Goal: Task Accomplishment & Management: Use online tool/utility

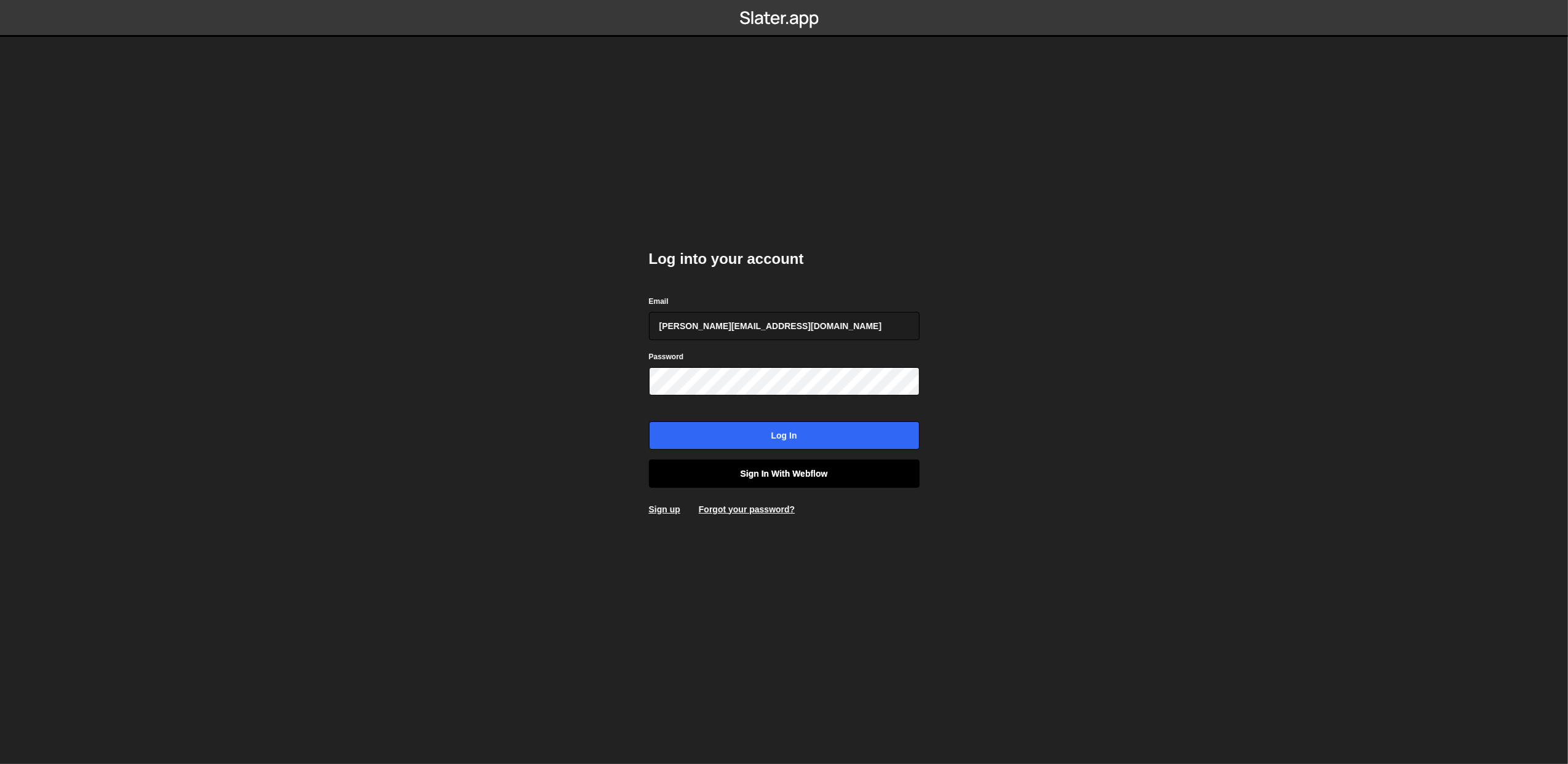
click at [733, 473] on link "Sign in with Webflow" at bounding box center [784, 474] width 271 height 29
type input "[PERSON_NAME][EMAIL_ADDRESS][DOMAIN_NAME]"
click at [786, 465] on link "Sign in with Webflow" at bounding box center [784, 474] width 271 height 29
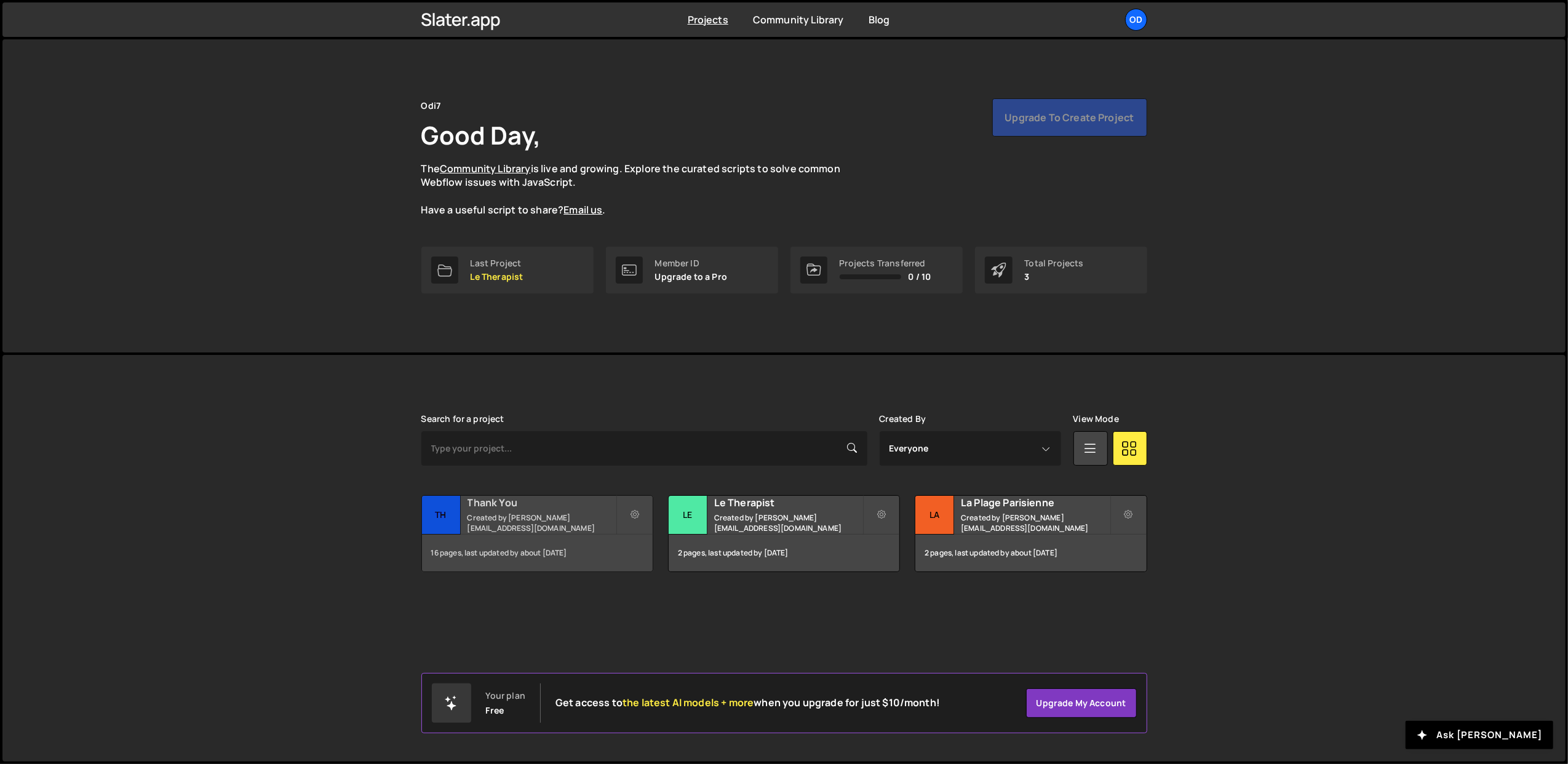
click at [501, 509] on h2 "Thank You" at bounding box center [541, 503] width 148 height 13
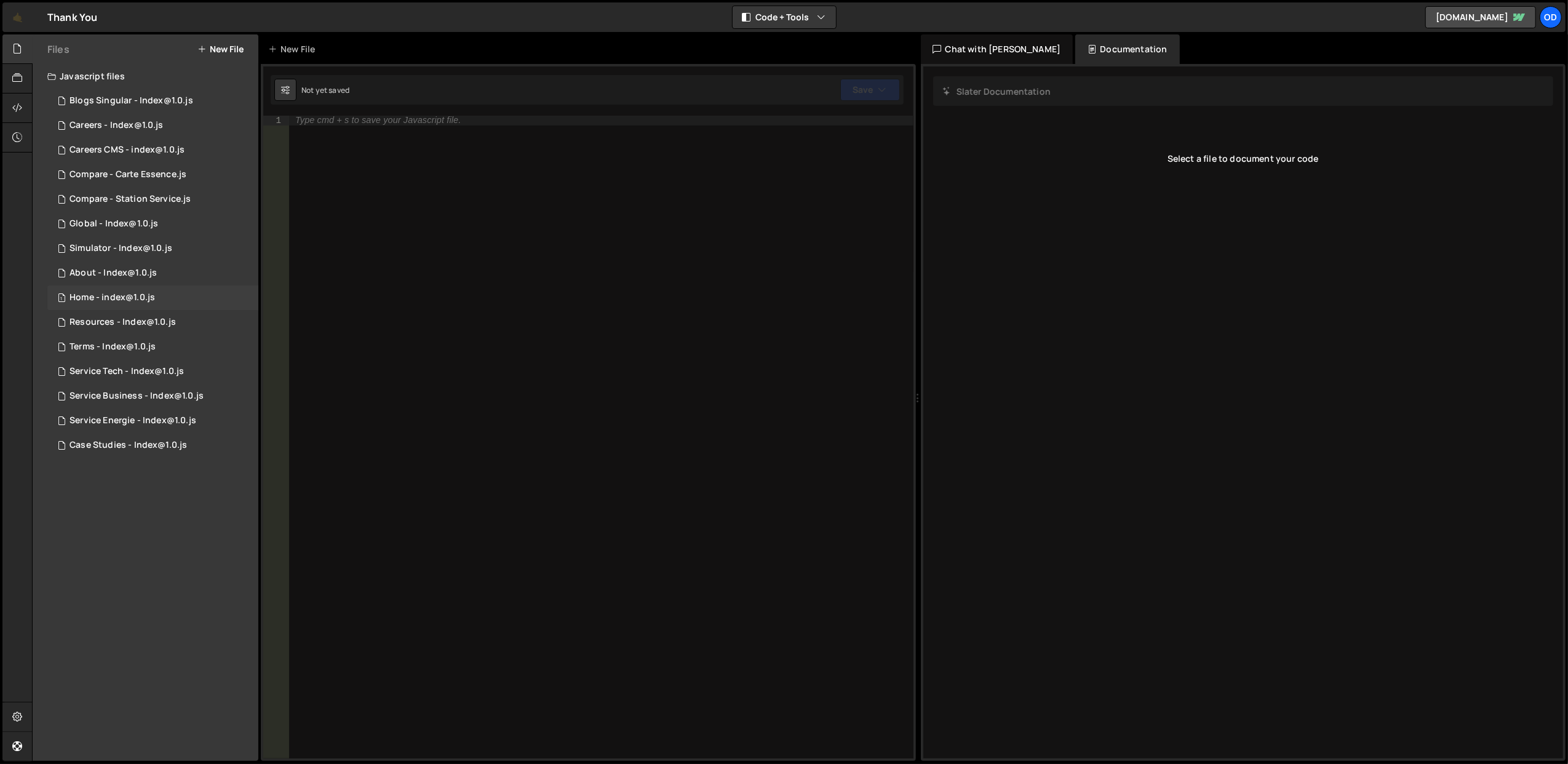
click at [154, 298] on div "1 Home - index@1.0.js 0" at bounding box center [152, 298] width 211 height 25
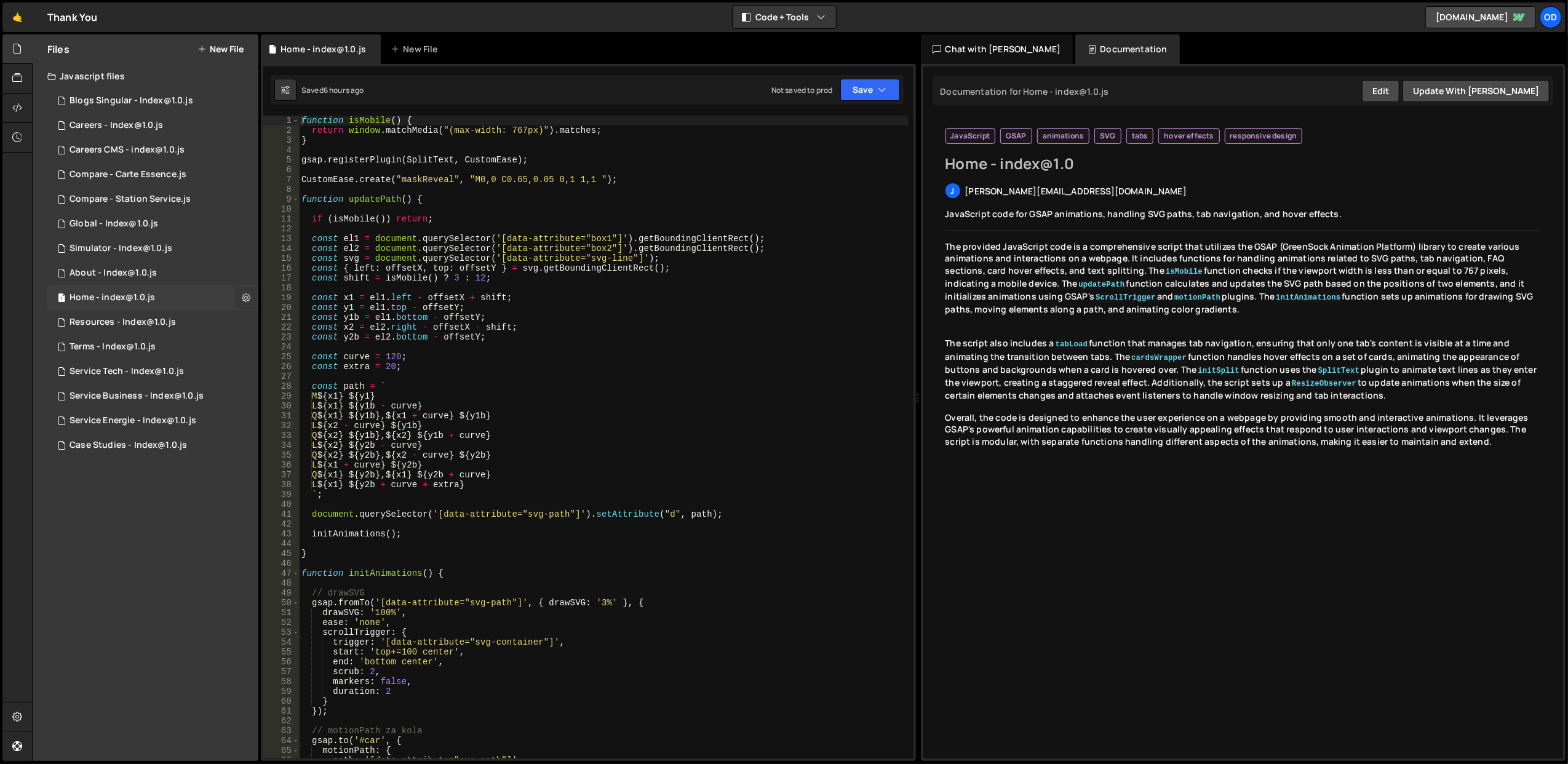
click at [242, 299] on icon at bounding box center [246, 298] width 9 height 11
click at [327, 333] on button "Edit File Settings" at bounding box center [322, 324] width 121 height 25
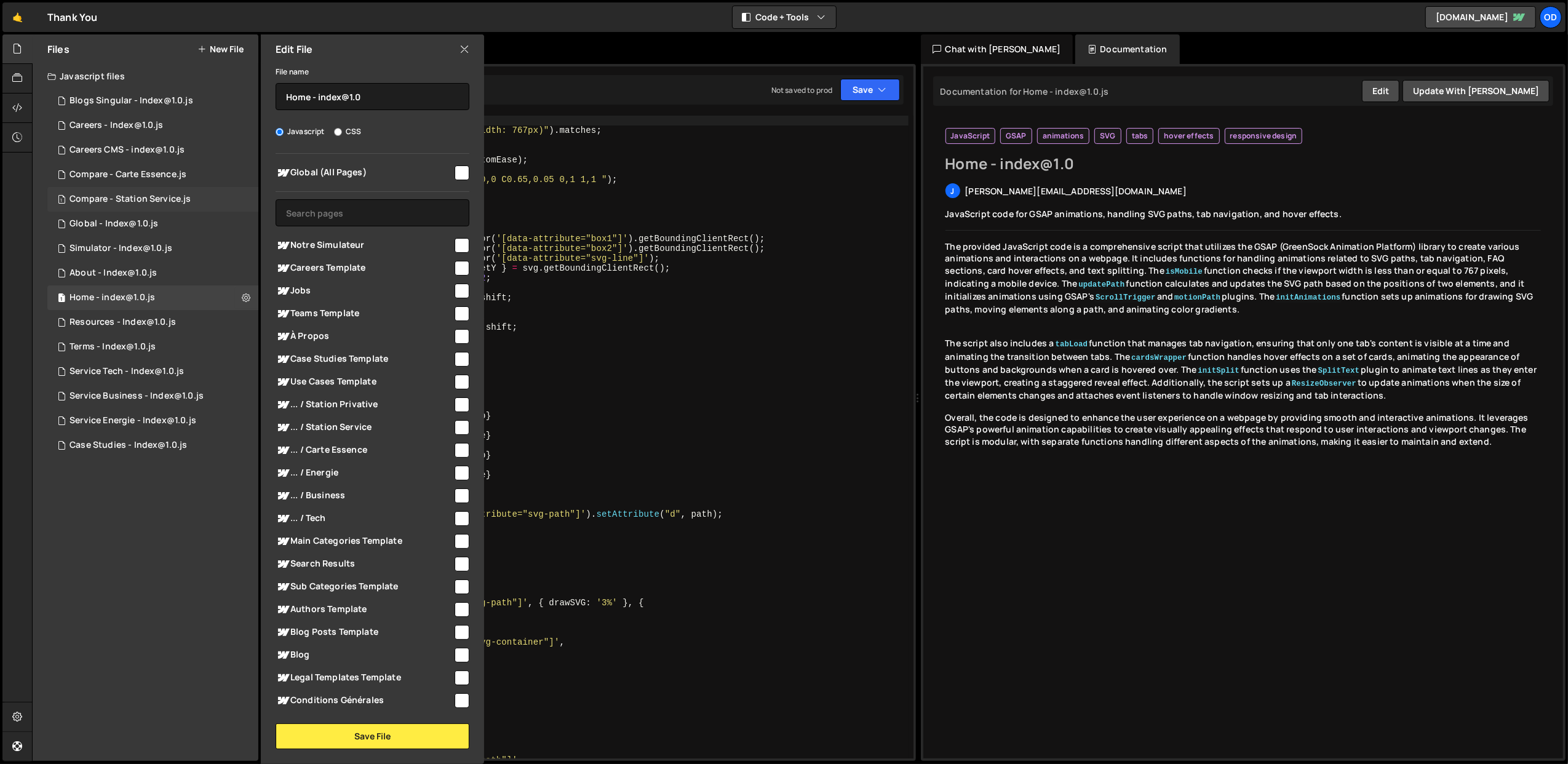
click at [142, 191] on div "1 Compare - Station Service.js 0" at bounding box center [152, 199] width 211 height 25
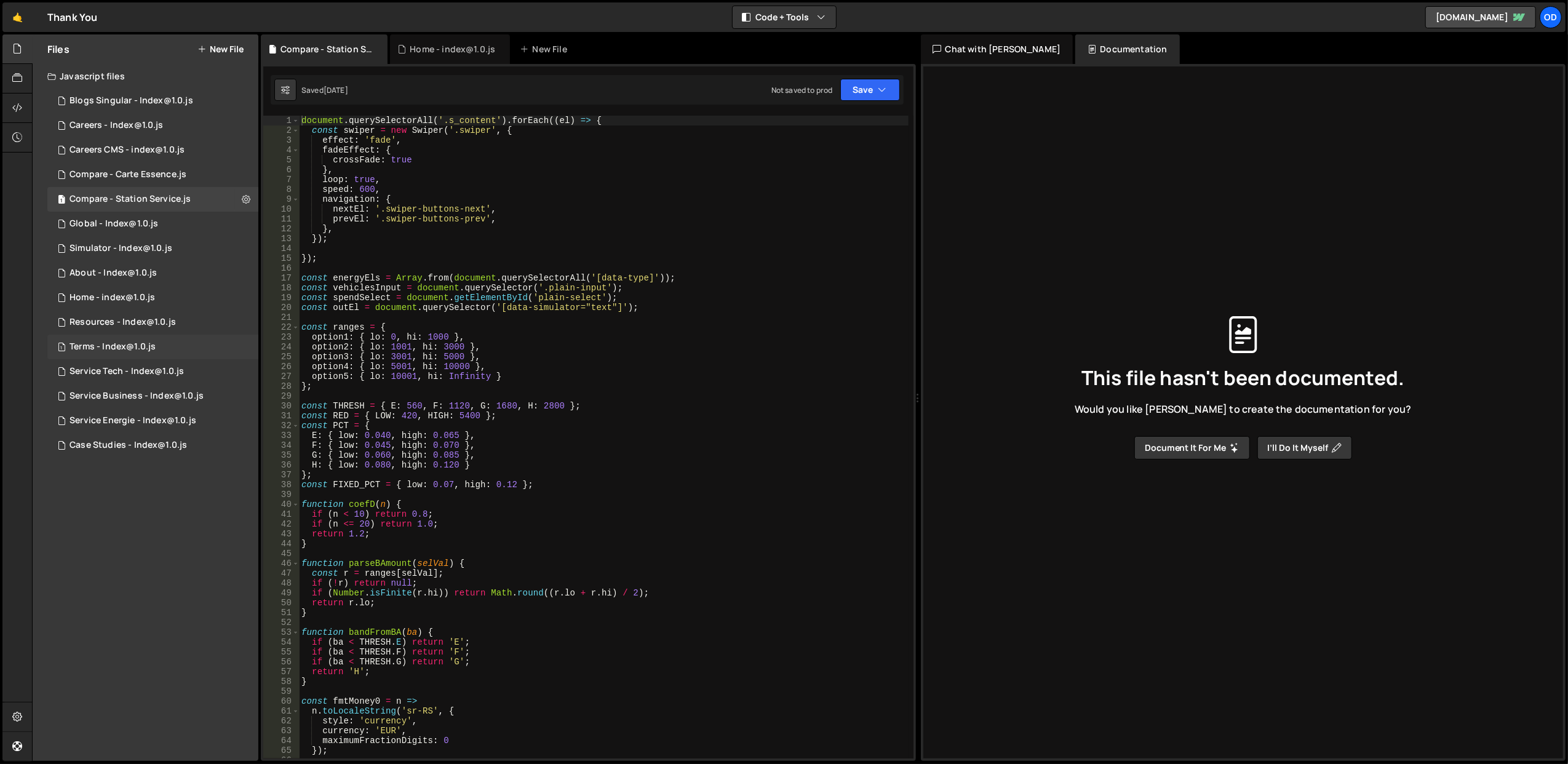
click at [171, 346] on div "1 Terms - Index@1.0.js 0" at bounding box center [152, 348] width 211 height 25
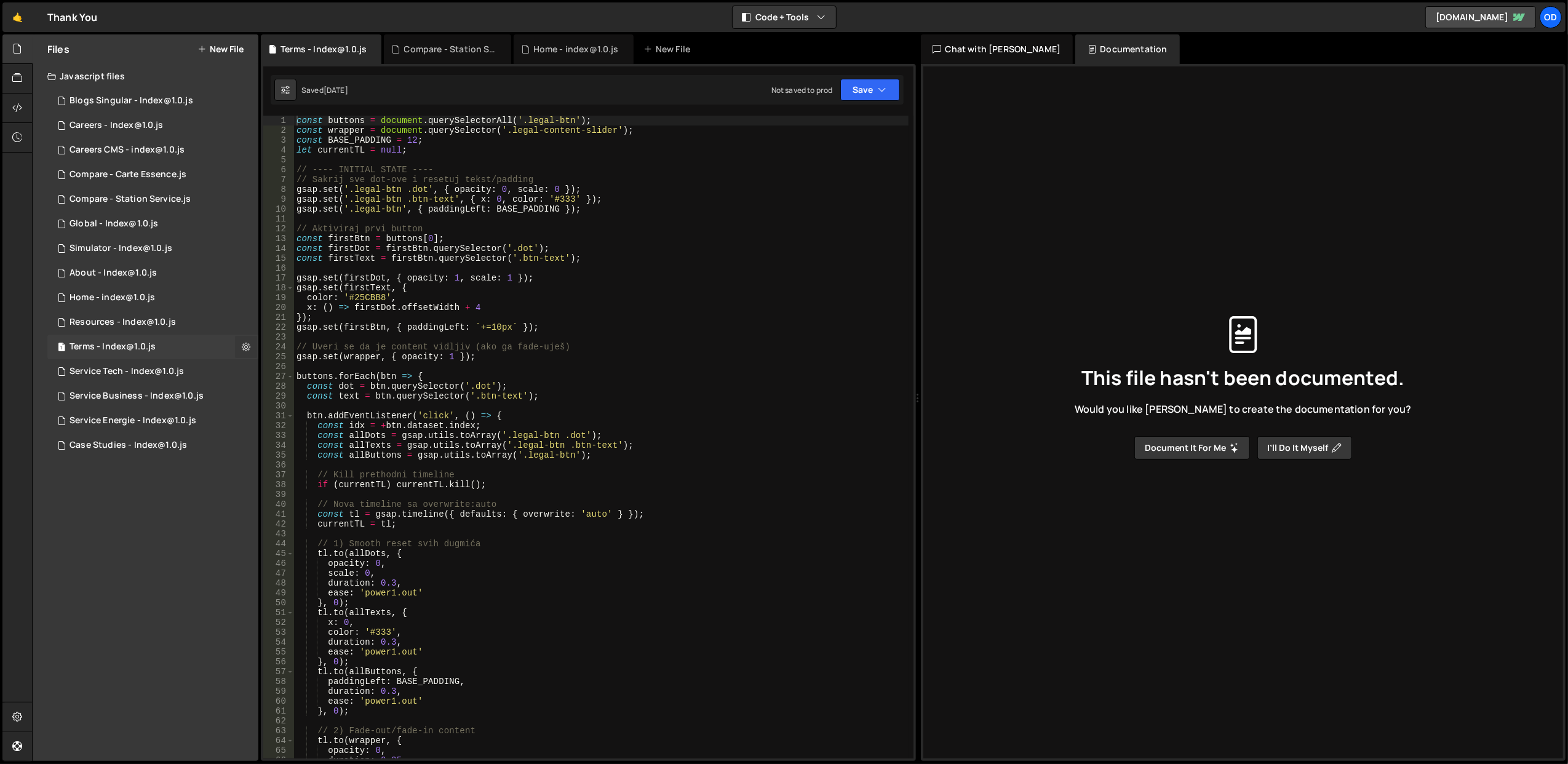
click at [244, 350] on icon at bounding box center [246, 347] width 9 height 11
type input "Terms - Index@1.0"
radio input "true"
click at [333, 394] on button "Edit External Scripts" at bounding box center [322, 397] width 121 height 25
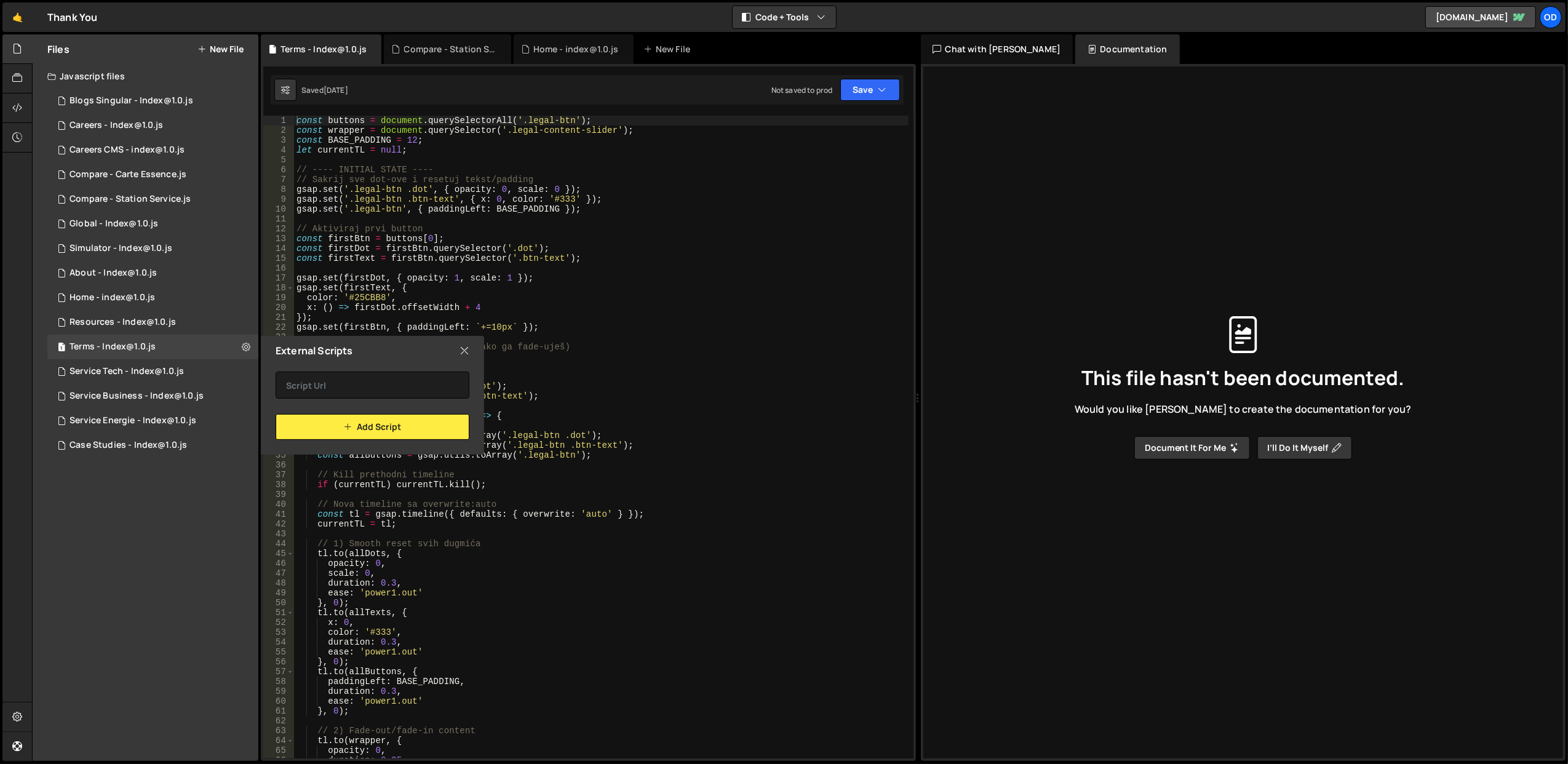
click at [466, 357] on div "External Scripts" at bounding box center [372, 350] width 223 height 30
click at [253, 344] on button at bounding box center [246, 347] width 22 height 22
type input "Terms - Index@1.0"
radio input "true"
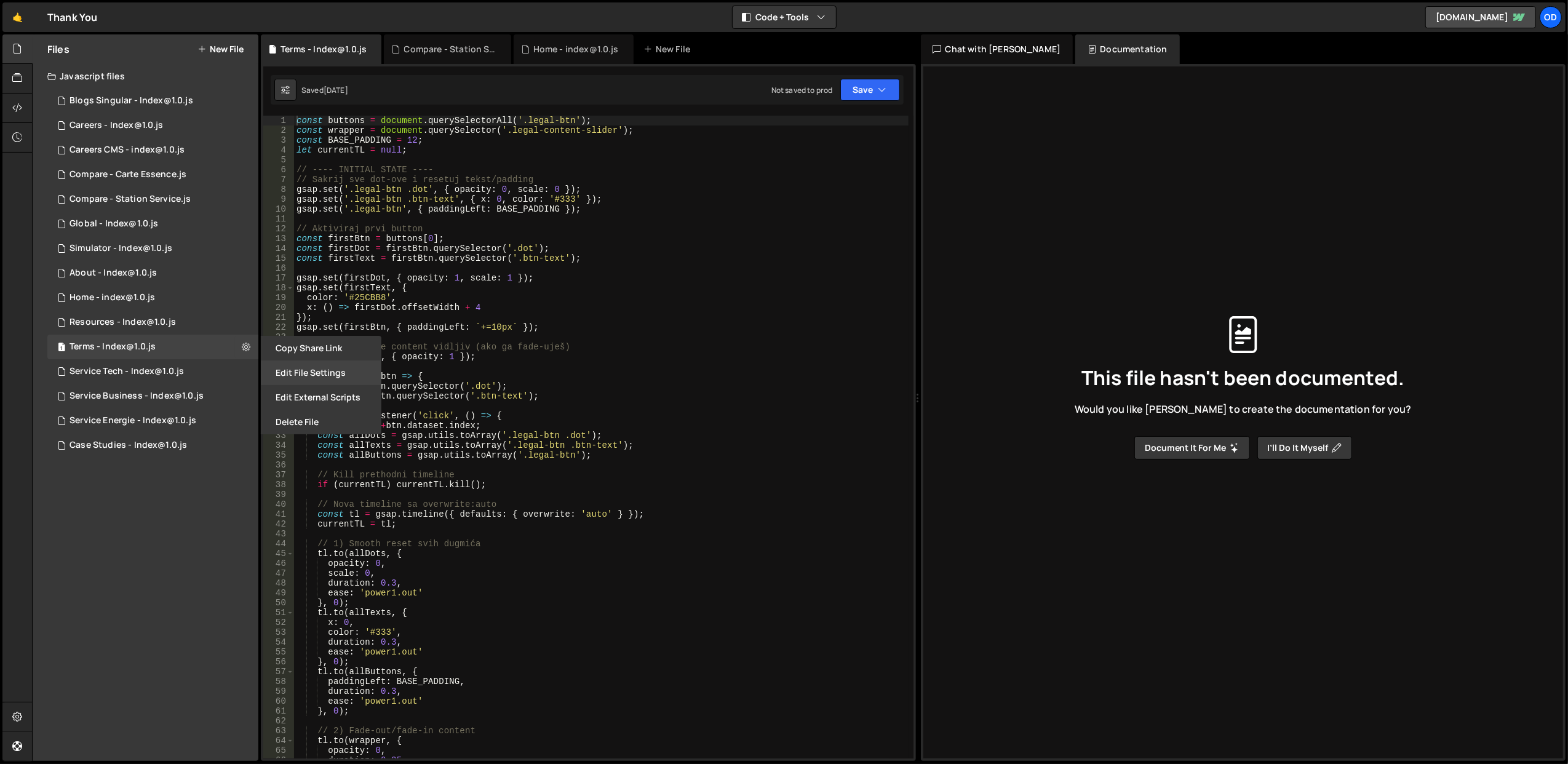
click at [301, 374] on button "Edit File Settings" at bounding box center [322, 373] width 121 height 25
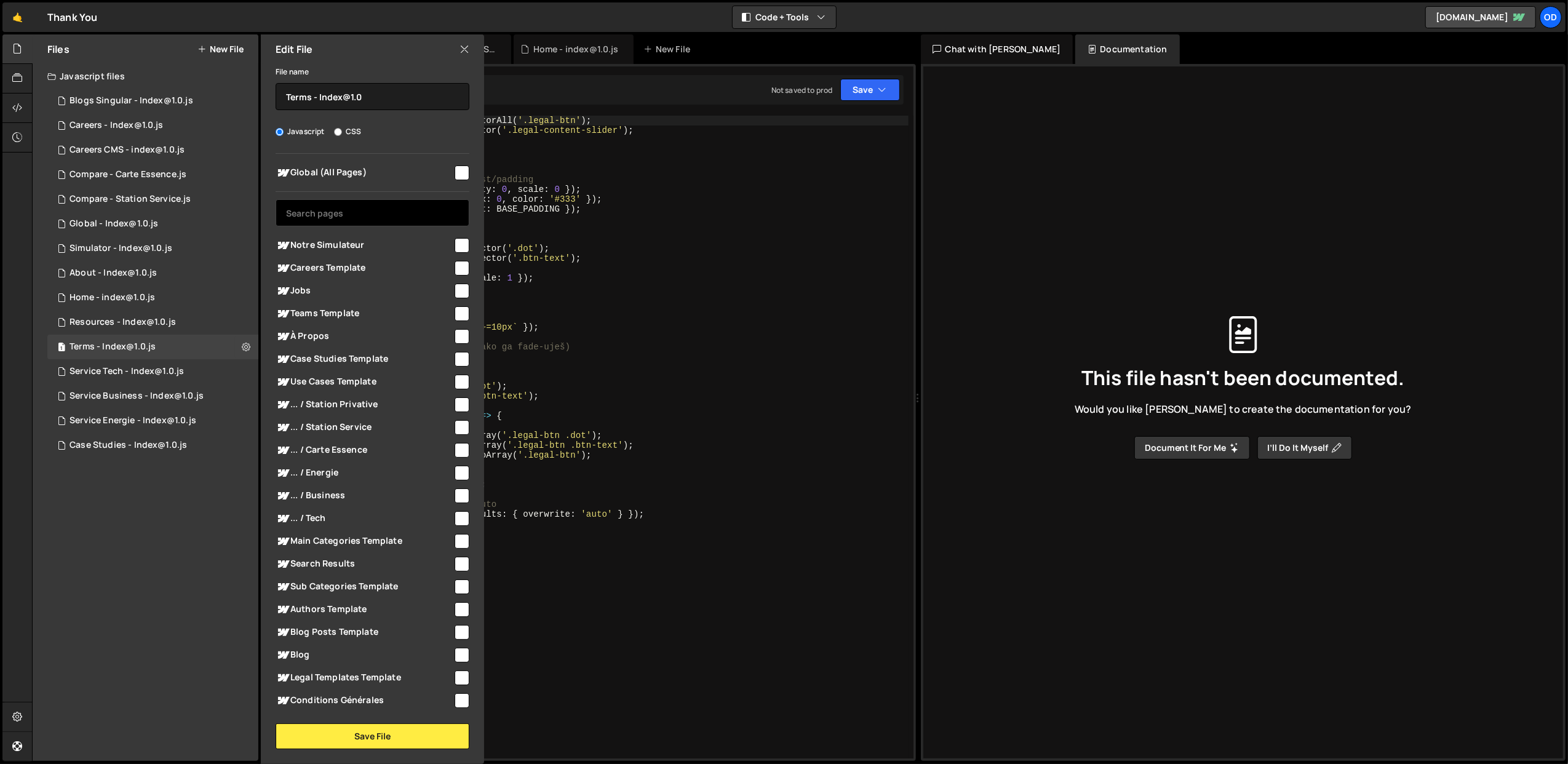
click at [341, 213] on input "text" at bounding box center [372, 213] width 193 height 27
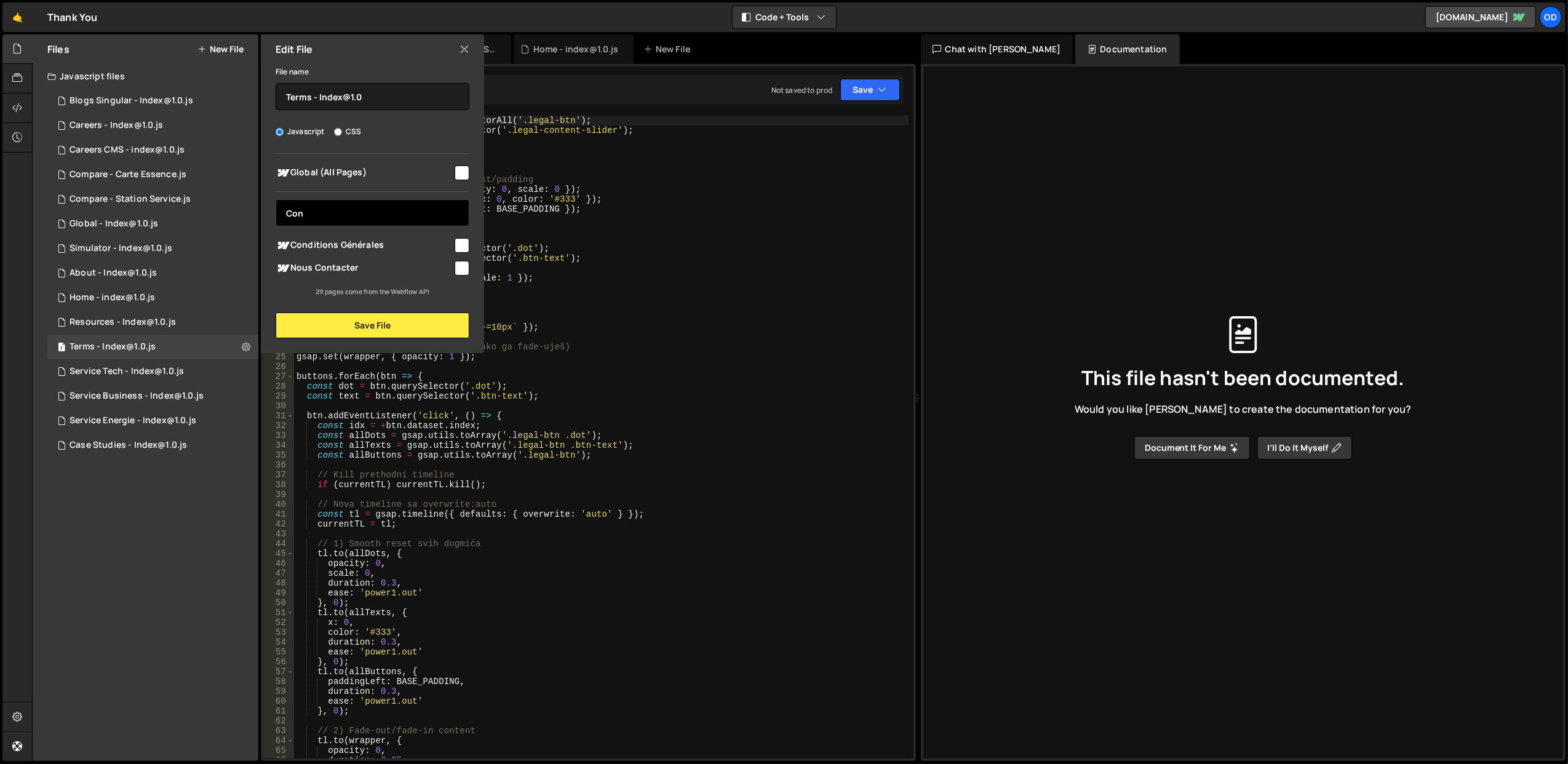
type input "Con"
click at [387, 245] on span "Conditions Générales" at bounding box center [364, 245] width 177 height 14
checkbox input "true"
click at [412, 318] on button "Save File" at bounding box center [372, 325] width 193 height 26
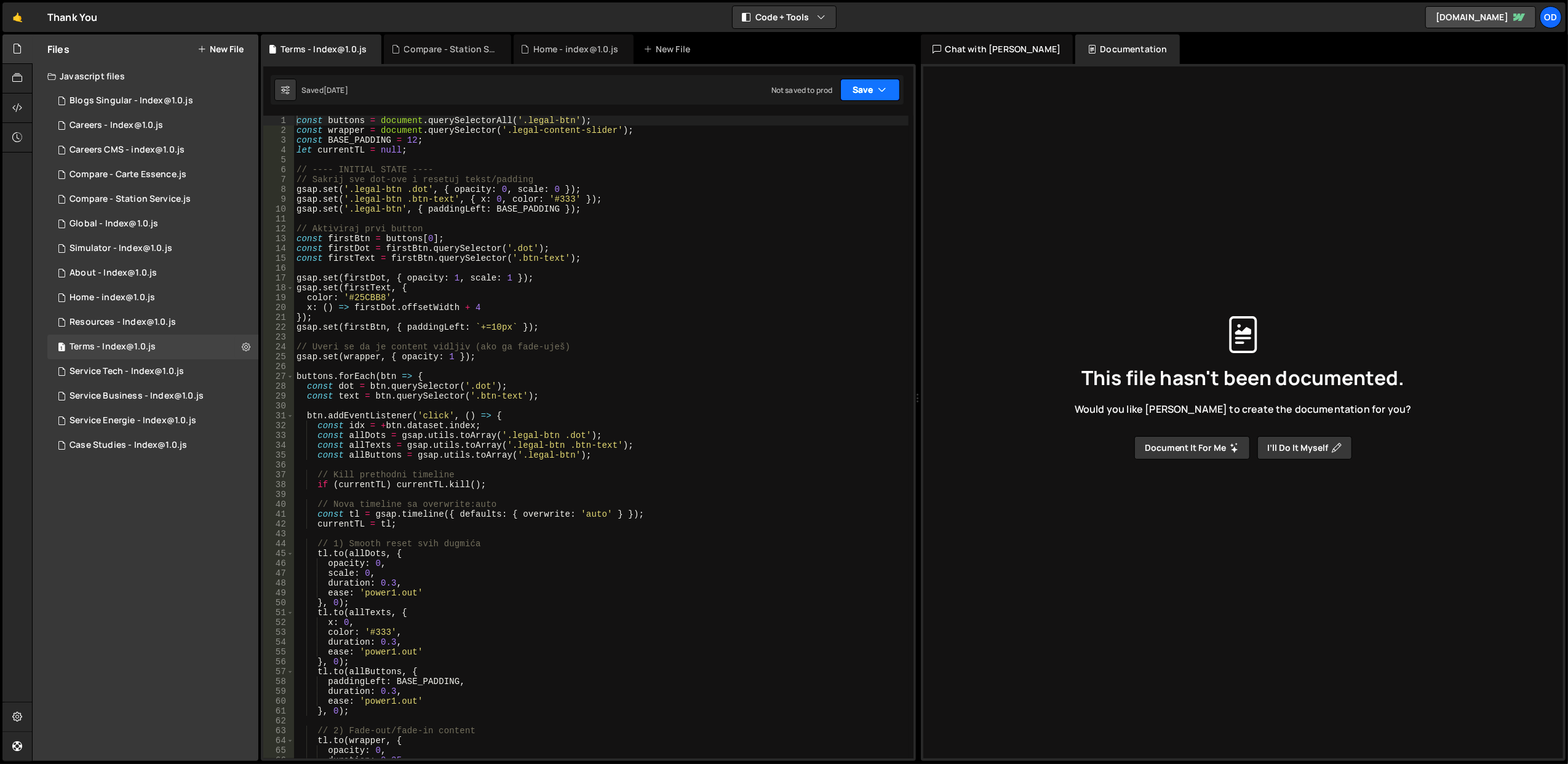
click at [862, 98] on button "Save" at bounding box center [870, 89] width 59 height 22
click at [850, 126] on div "Saved 1 month ago" at bounding box center [829, 133] width 128 height 14
click at [252, 340] on button at bounding box center [246, 347] width 22 height 22
click at [311, 393] on button "Edit External Scripts" at bounding box center [322, 397] width 121 height 25
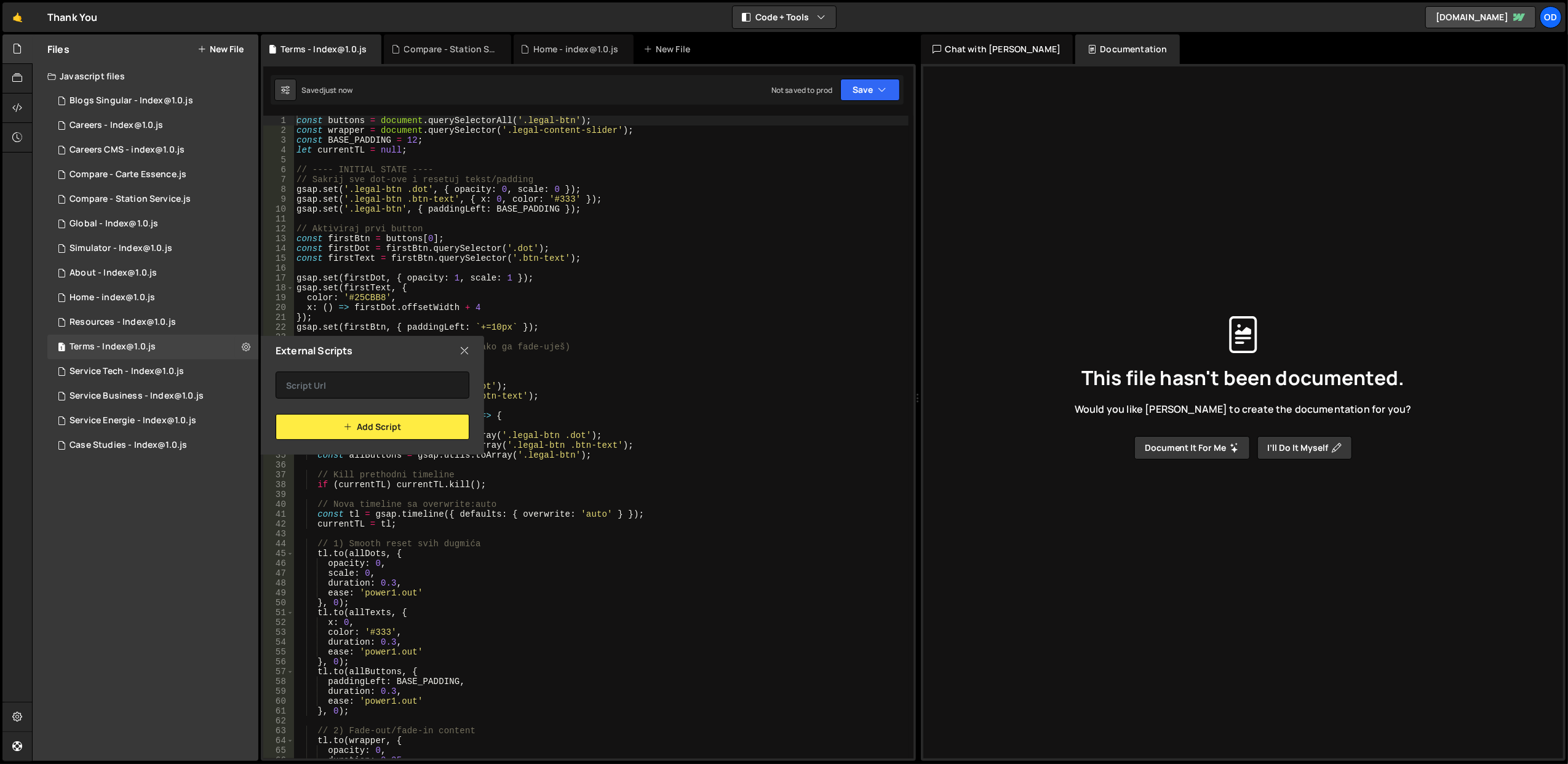
click at [459, 348] on div "External Scripts" at bounding box center [372, 350] width 223 height 30
click at [473, 348] on div "External Scripts" at bounding box center [372, 350] width 223 height 30
click at [465, 348] on icon at bounding box center [464, 350] width 10 height 13
checkbox input "false"
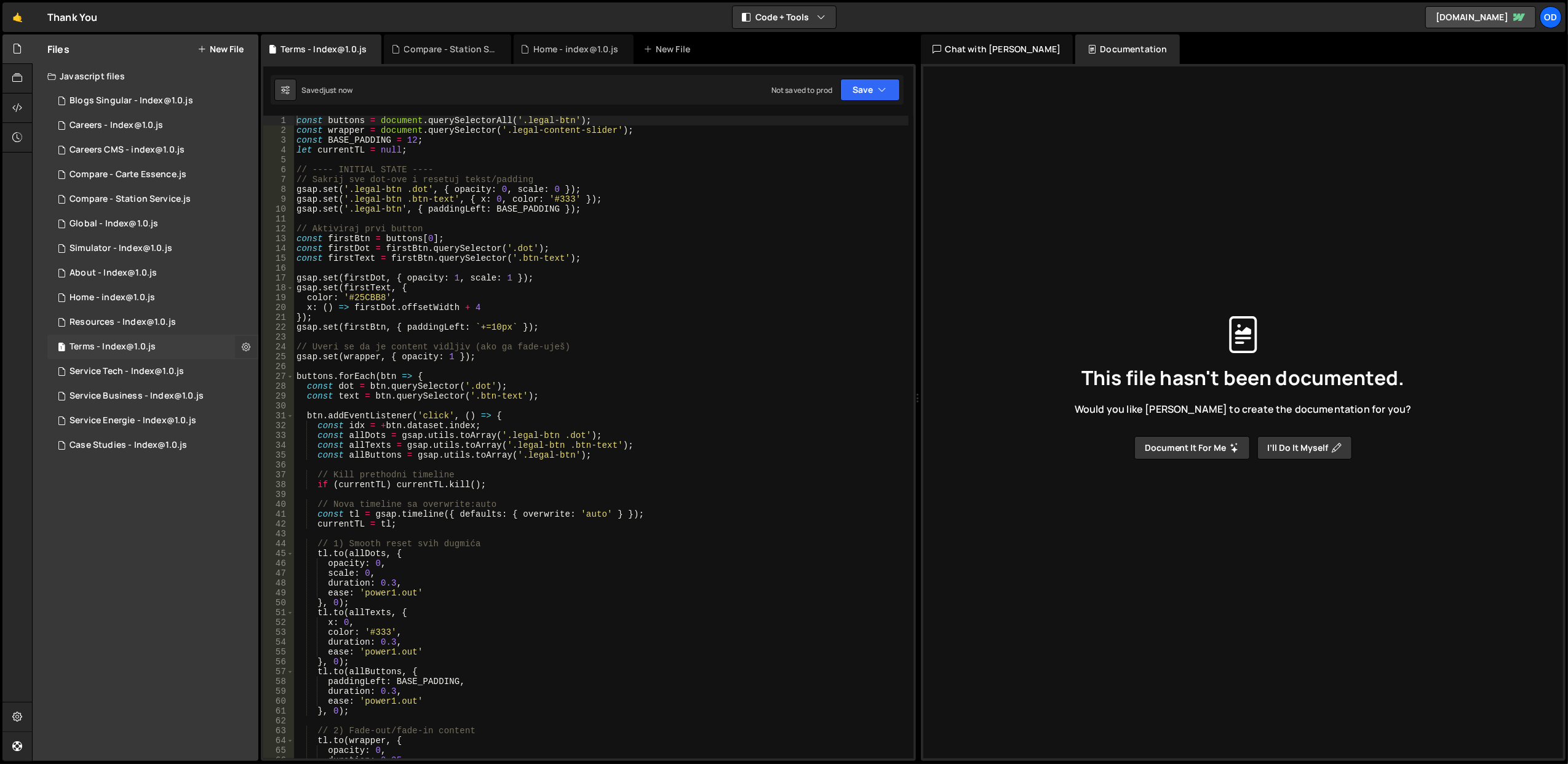
click at [254, 343] on button at bounding box center [246, 347] width 22 height 22
type input "Terms - Index@1.0"
radio input "true"
checkbox input "true"
click at [299, 372] on button "Edit File Settings" at bounding box center [322, 373] width 121 height 25
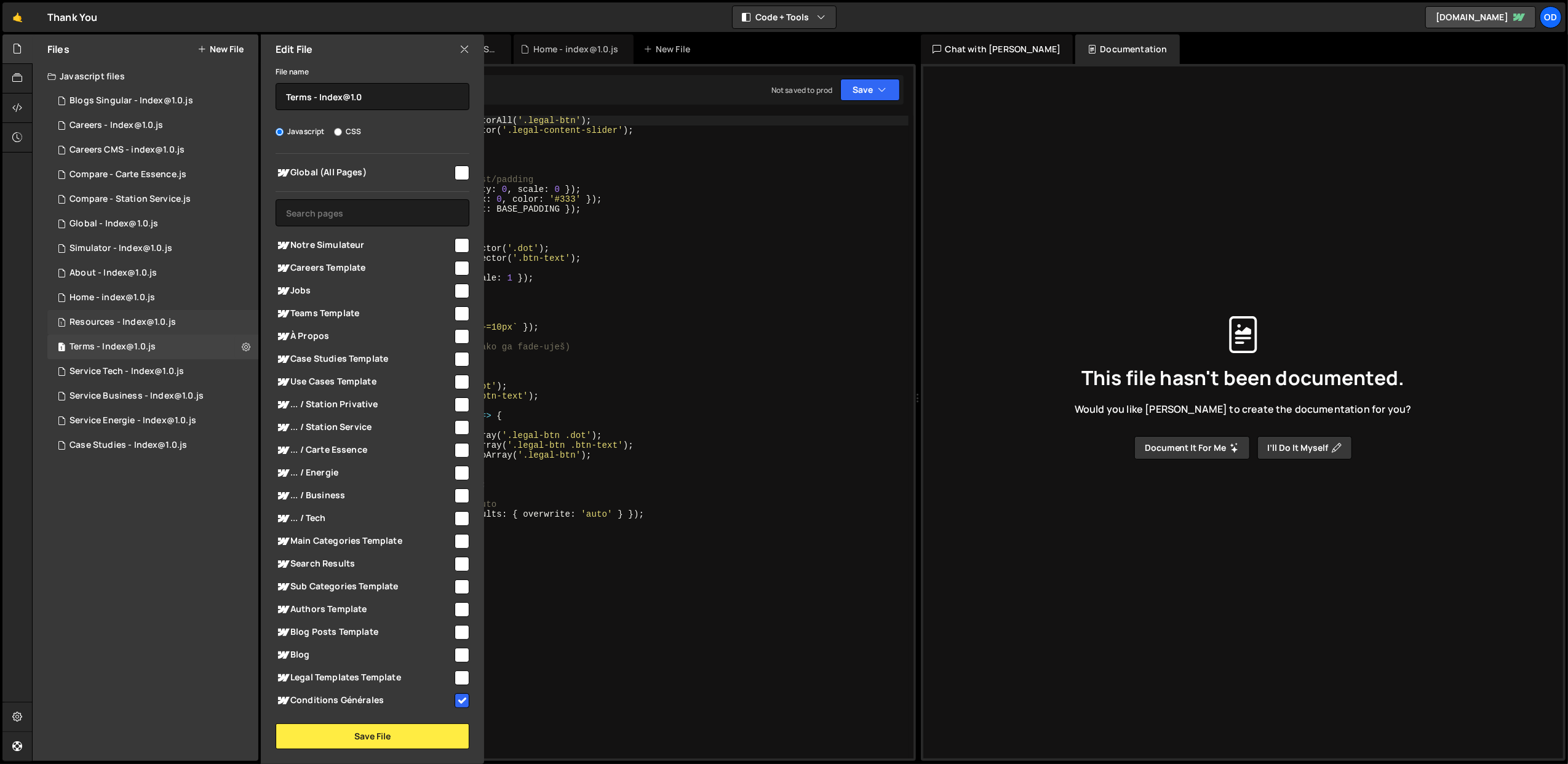
click at [180, 318] on div "1 Resources - Index@1.0.js 0" at bounding box center [152, 323] width 211 height 25
checkbox input "false"
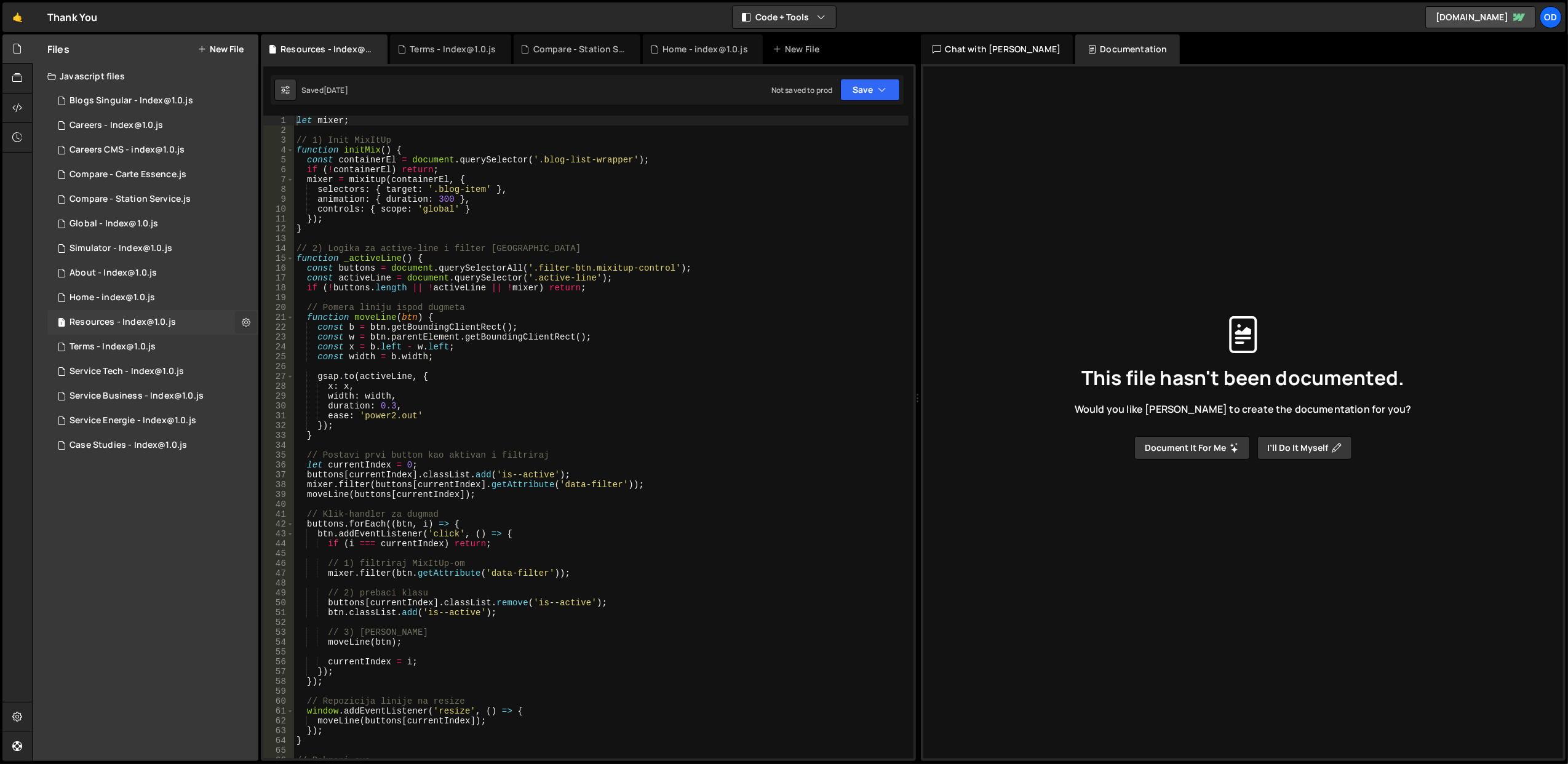
click at [242, 321] on icon at bounding box center [246, 322] width 9 height 11
type input "Resources - Index@1.0"
radio input "true"
click at [335, 346] on button "Edit File Settings" at bounding box center [322, 348] width 121 height 25
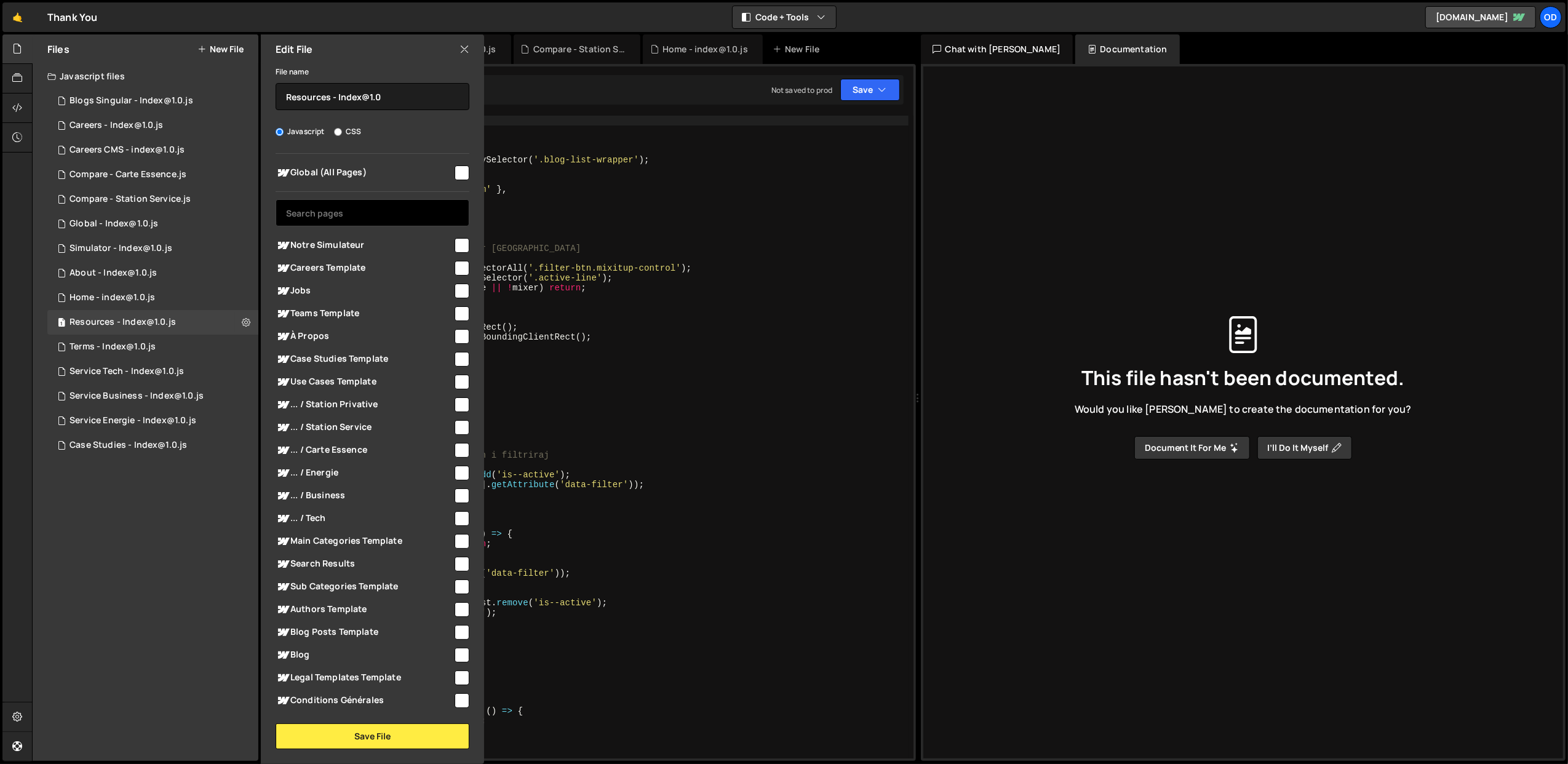
click at [366, 210] on input "text" at bounding box center [372, 213] width 193 height 27
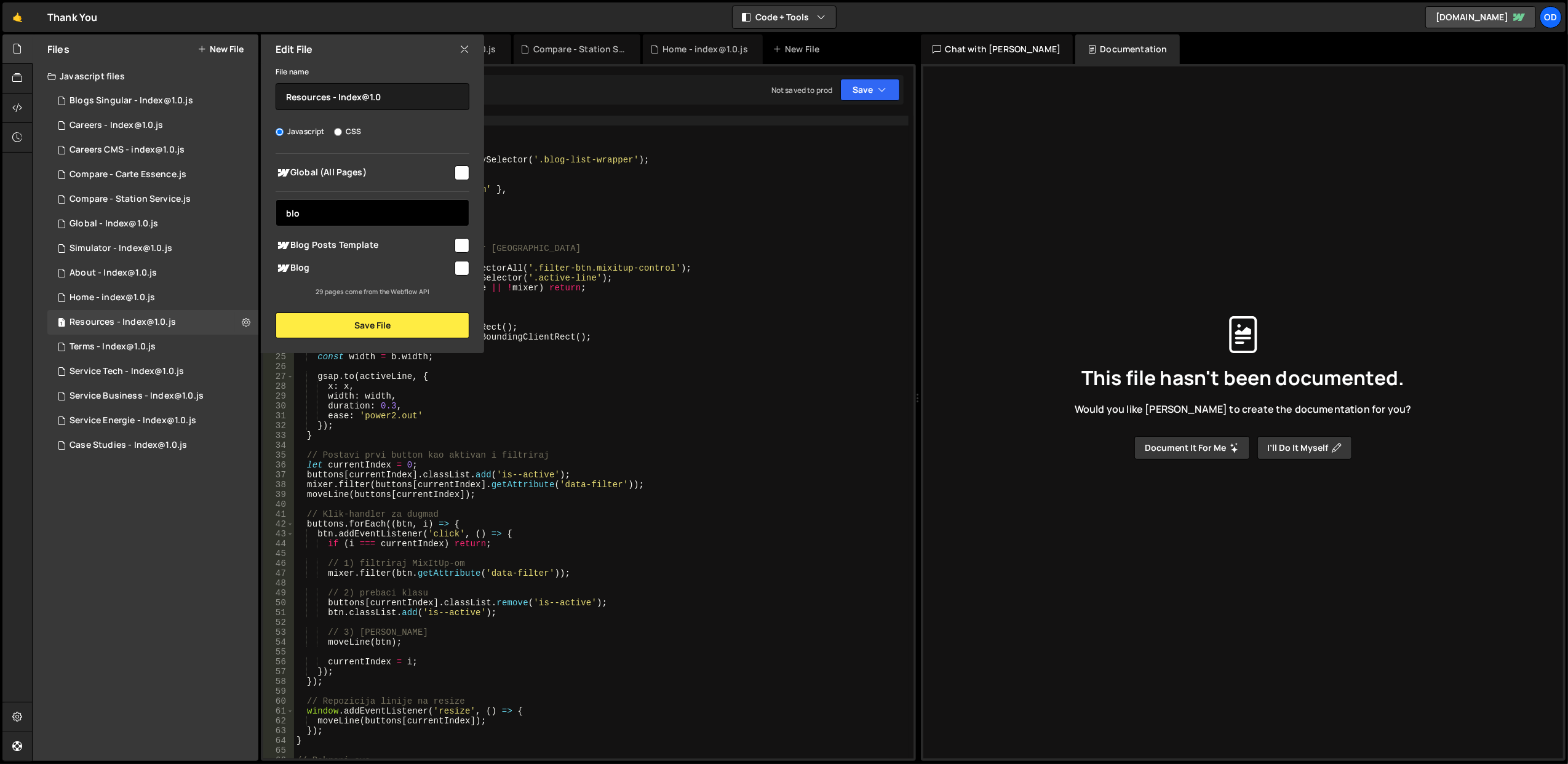
type input "blo"
click at [427, 267] on span "Blog" at bounding box center [364, 268] width 177 height 14
checkbox input "true"
click at [436, 326] on button "Save File" at bounding box center [372, 325] width 193 height 26
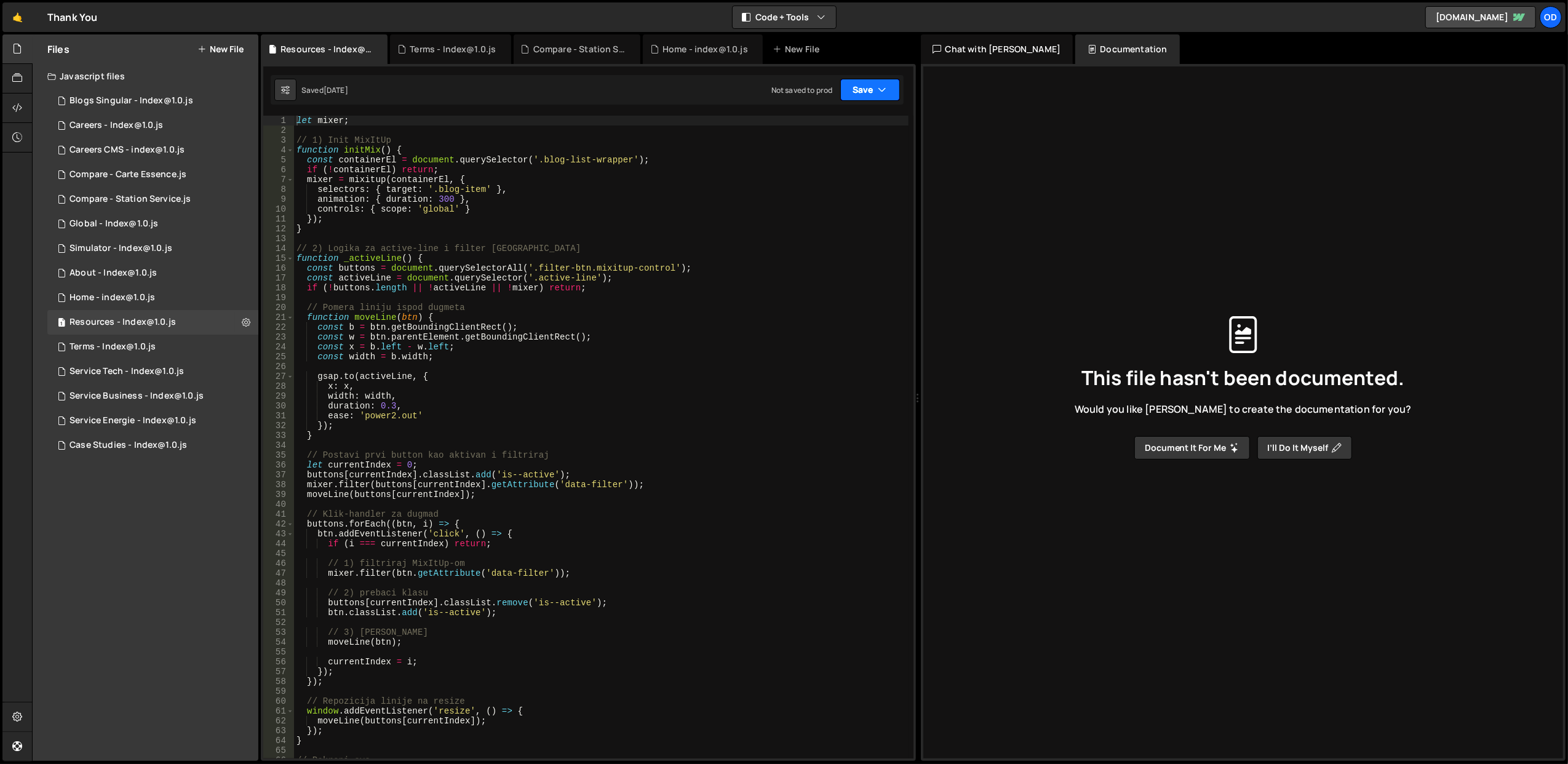
click at [870, 98] on button "Save" at bounding box center [870, 89] width 59 height 22
click at [826, 139] on div "Saved 1 month ago" at bounding box center [829, 133] width 128 height 14
click at [247, 318] on icon at bounding box center [246, 322] width 9 height 11
type input "Resources - Index@1.0"
radio input "true"
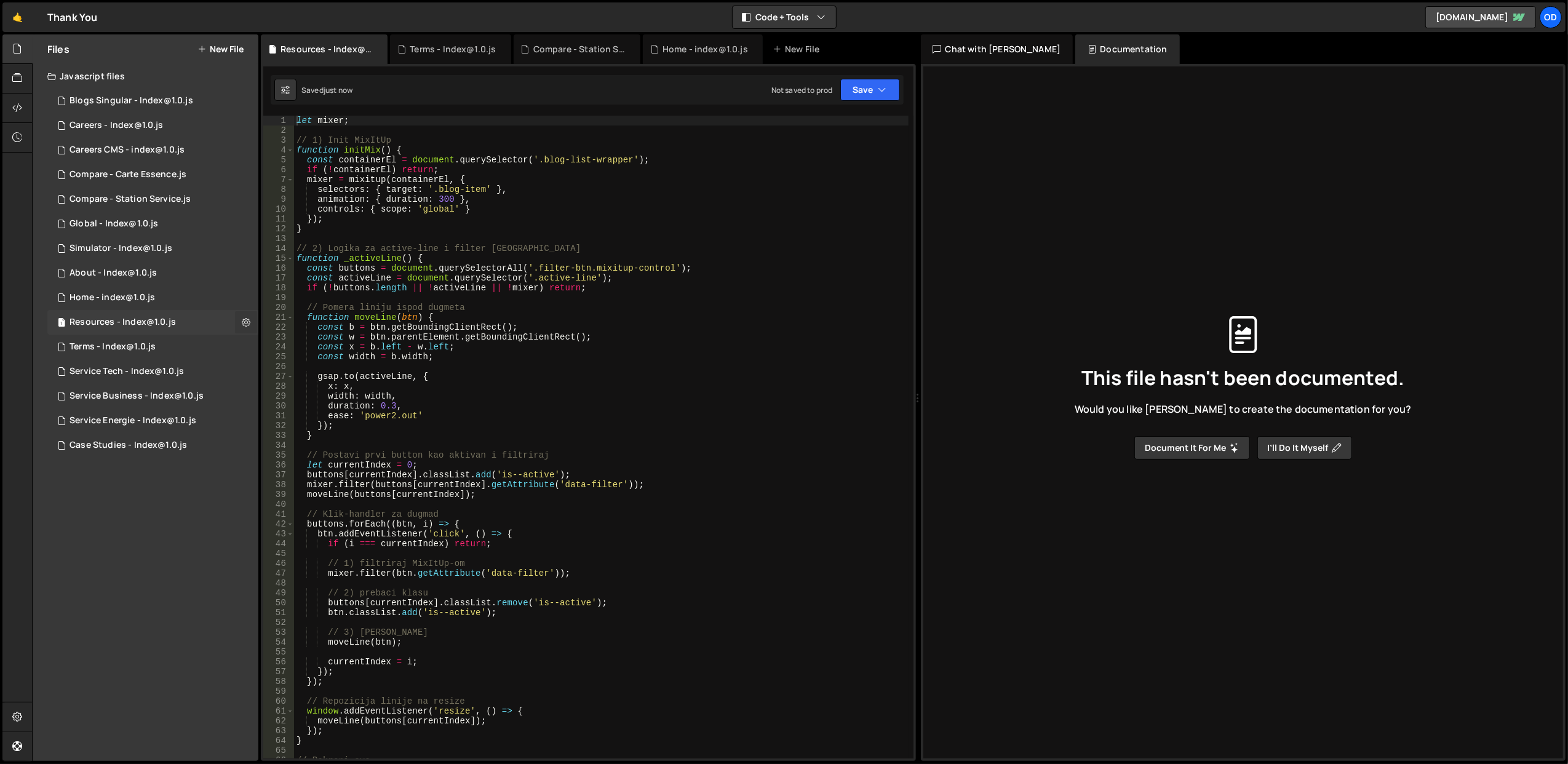
checkbox input "true"
click at [323, 370] on button "Edit External Scripts" at bounding box center [322, 373] width 121 height 25
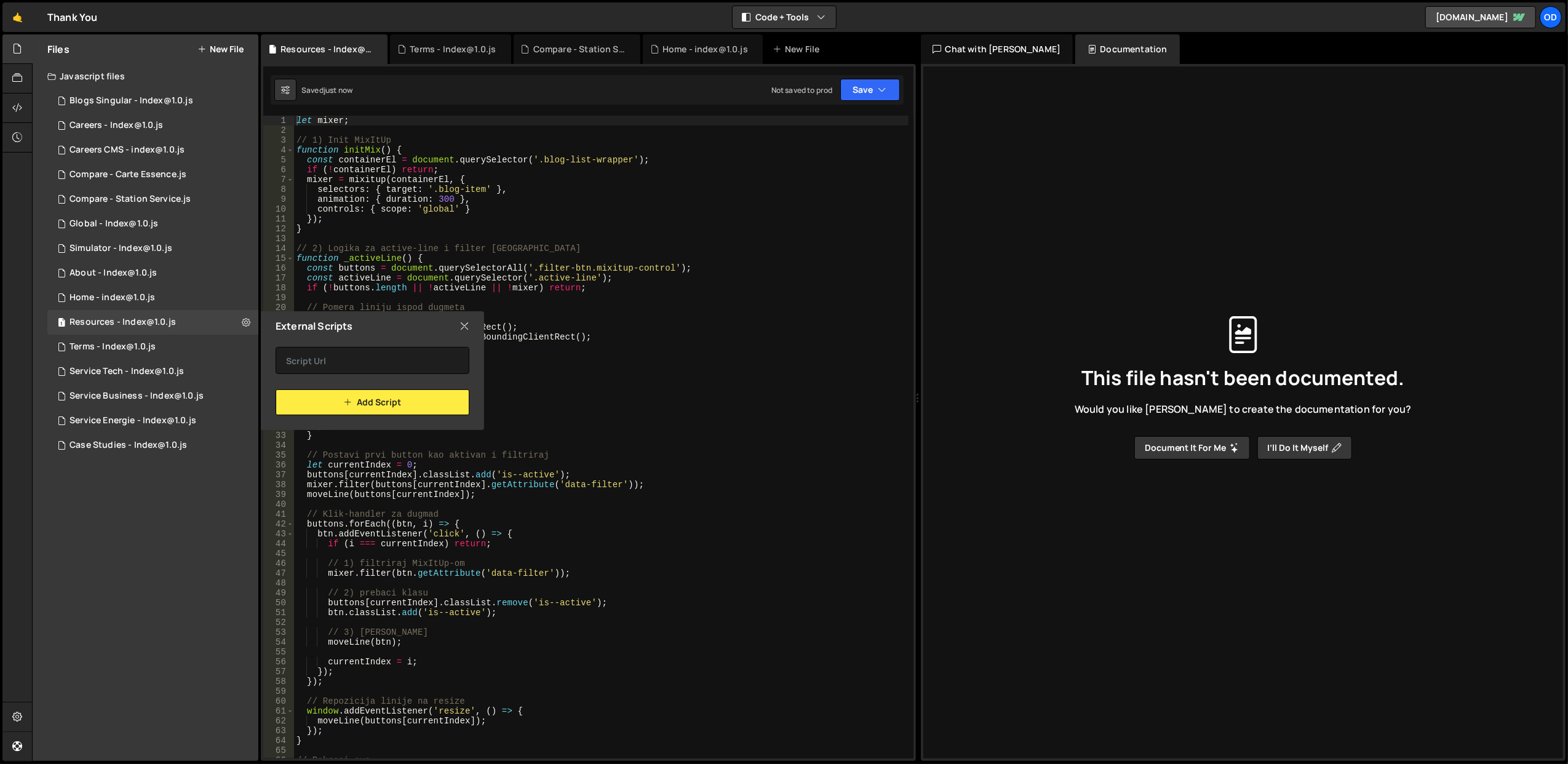
click at [468, 326] on icon at bounding box center [464, 326] width 10 height 13
checkbox input "false"
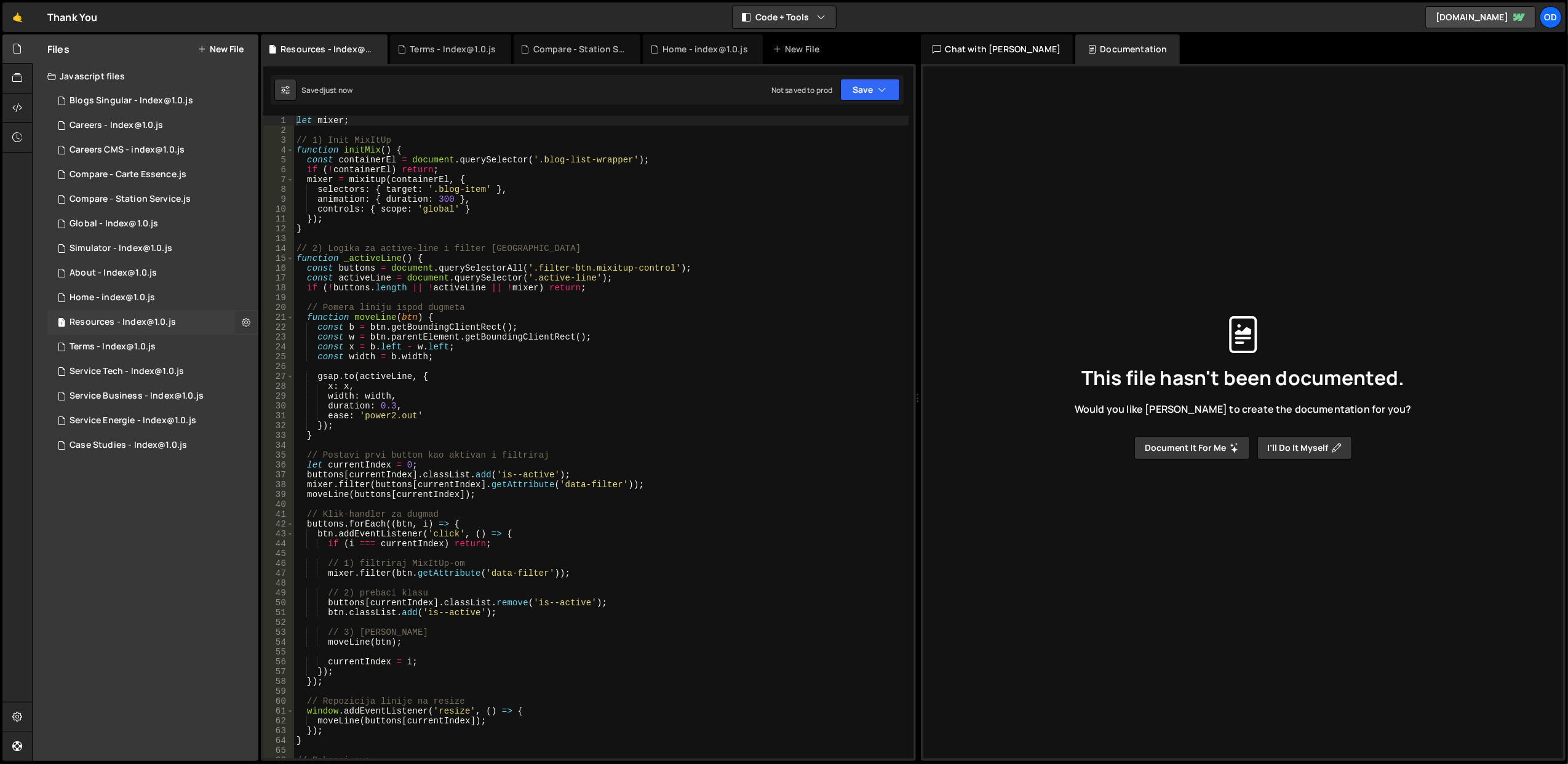
click at [249, 321] on icon at bounding box center [246, 322] width 9 height 11
type input "Resources - Index@1.0"
radio input "true"
checkbox input "true"
click at [296, 344] on button "Edit File Settings" at bounding box center [322, 348] width 121 height 25
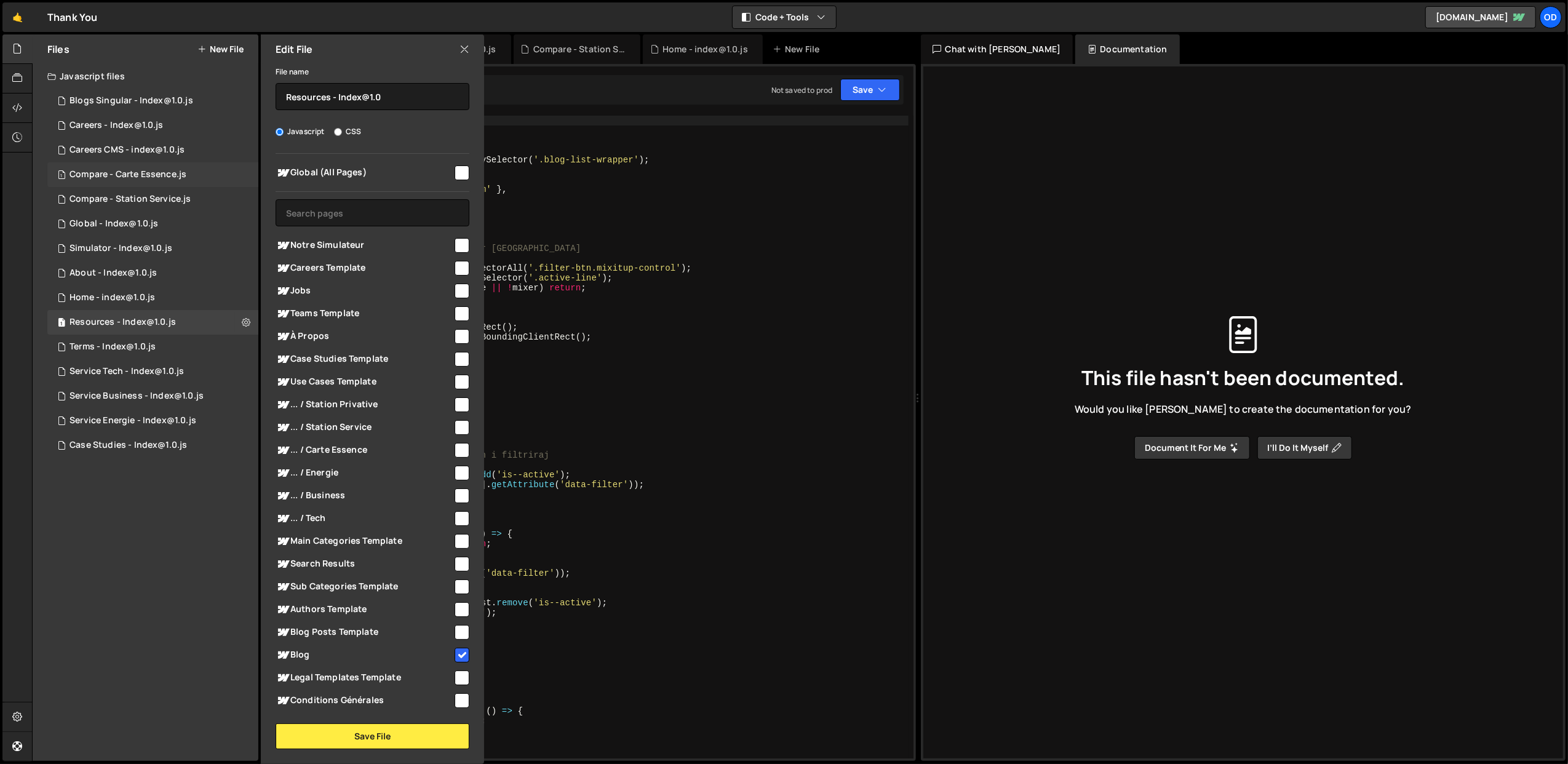
click at [186, 175] on div "1 Compare - Carte Essence.js 0" at bounding box center [152, 175] width 211 height 25
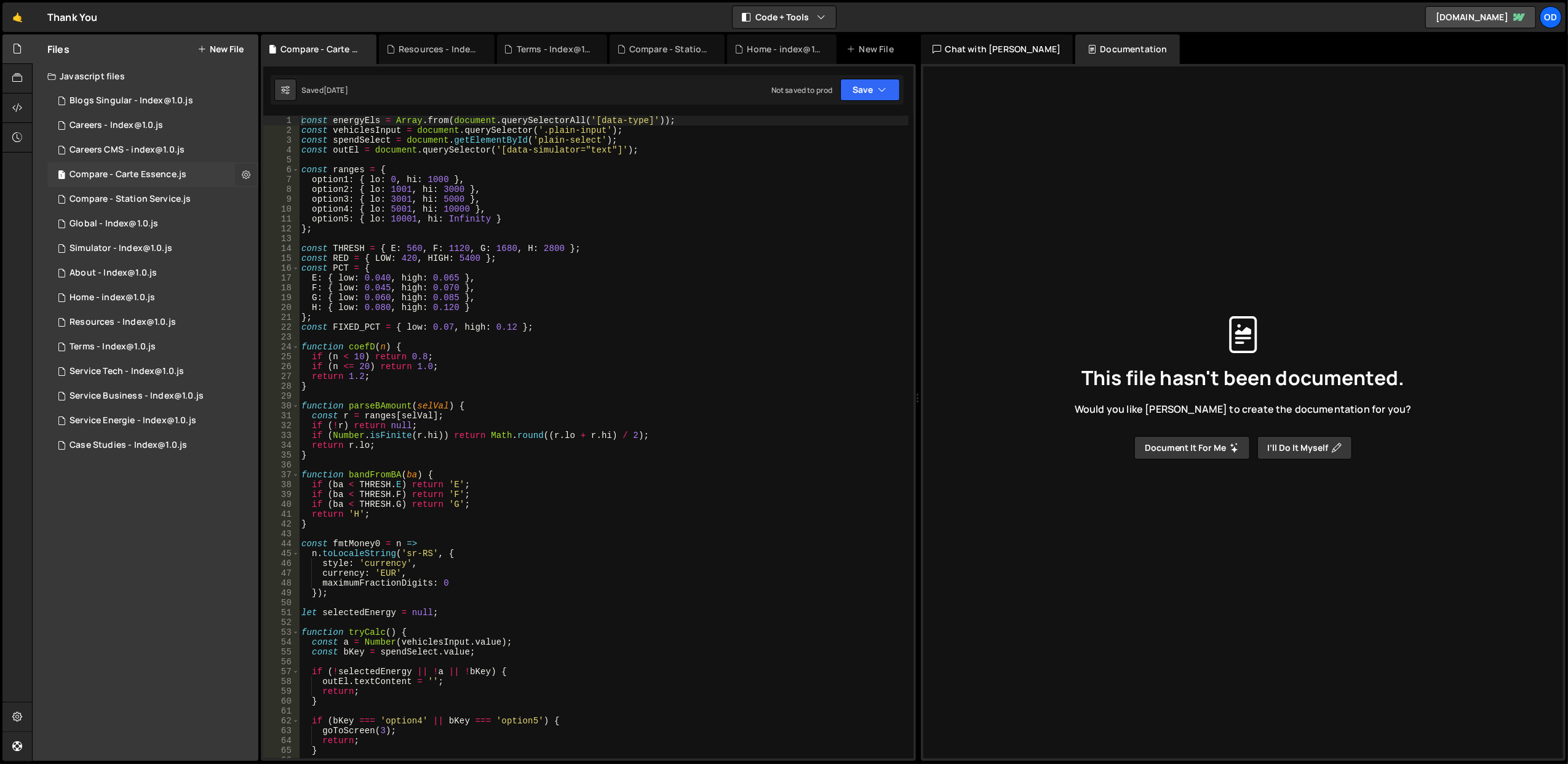
click at [244, 170] on icon at bounding box center [246, 174] width 9 height 11
type input "Compare - Carte Essence"
radio input "true"
click at [344, 225] on button "Edit External Scripts" at bounding box center [322, 225] width 121 height 25
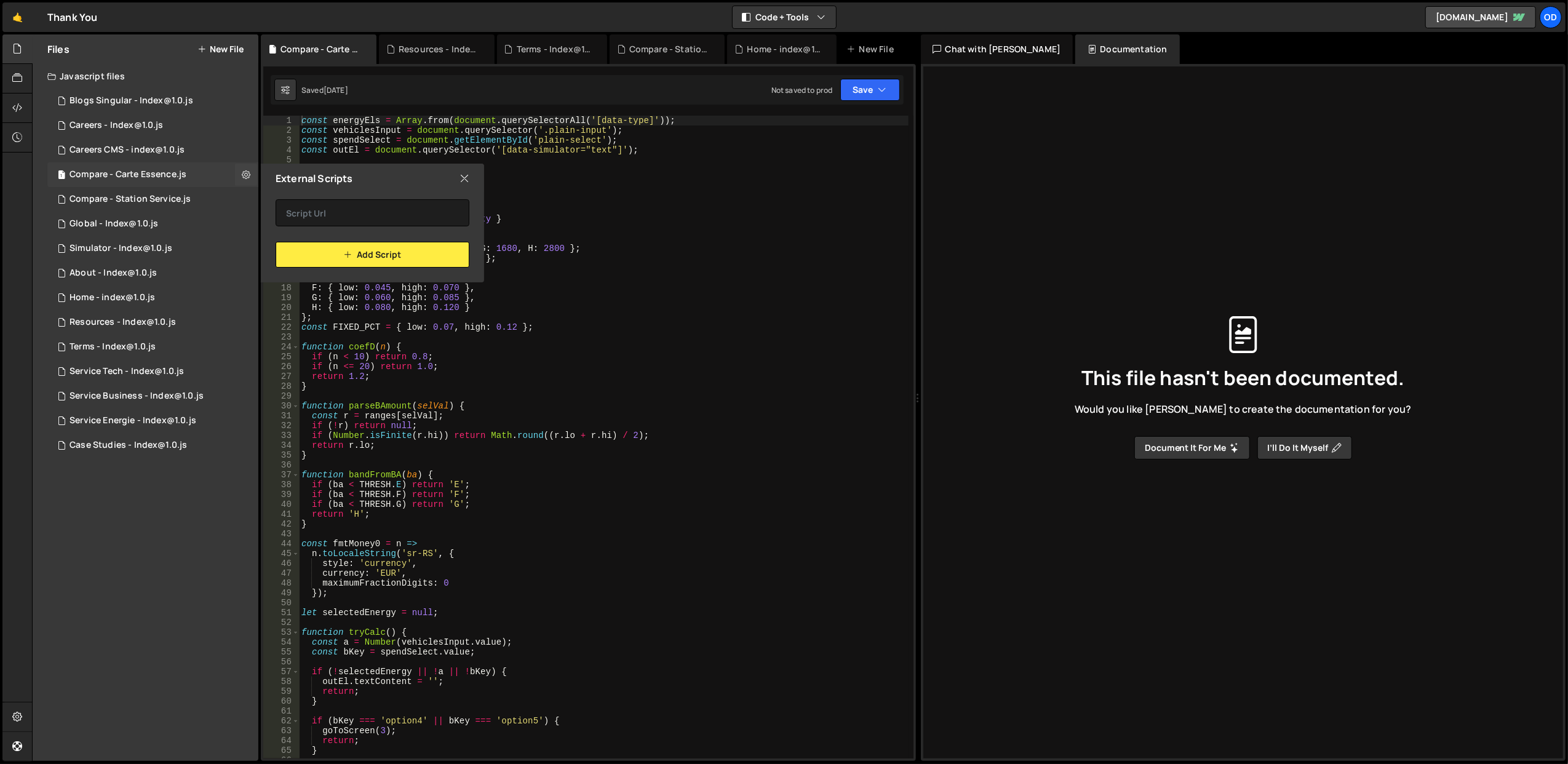
click at [466, 176] on icon at bounding box center [464, 178] width 10 height 13
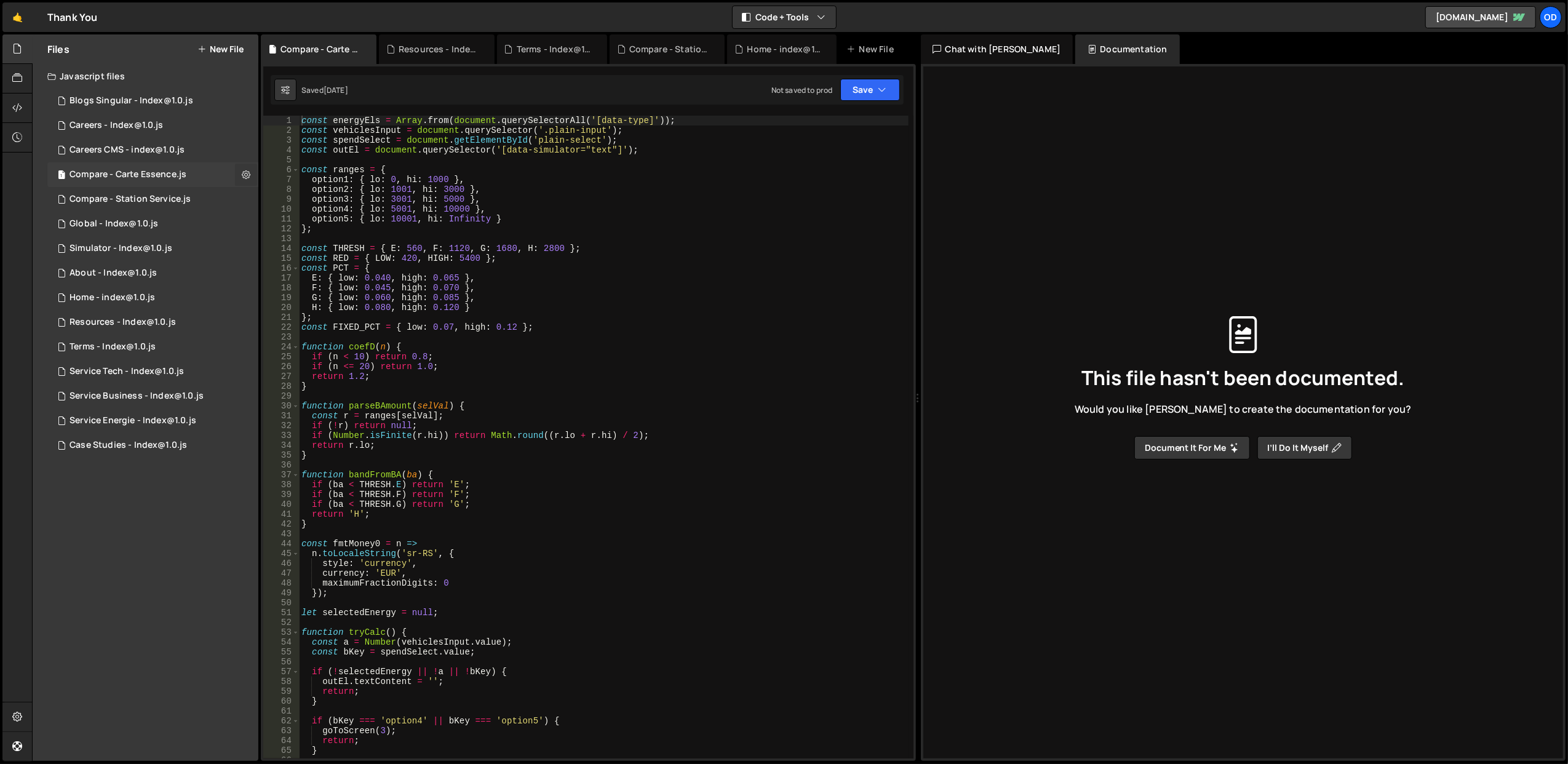
click at [247, 171] on icon at bounding box center [246, 174] width 9 height 11
type input "Compare - Carte Essence"
radio input "true"
click at [290, 202] on button "Edit File Settings" at bounding box center [322, 201] width 121 height 25
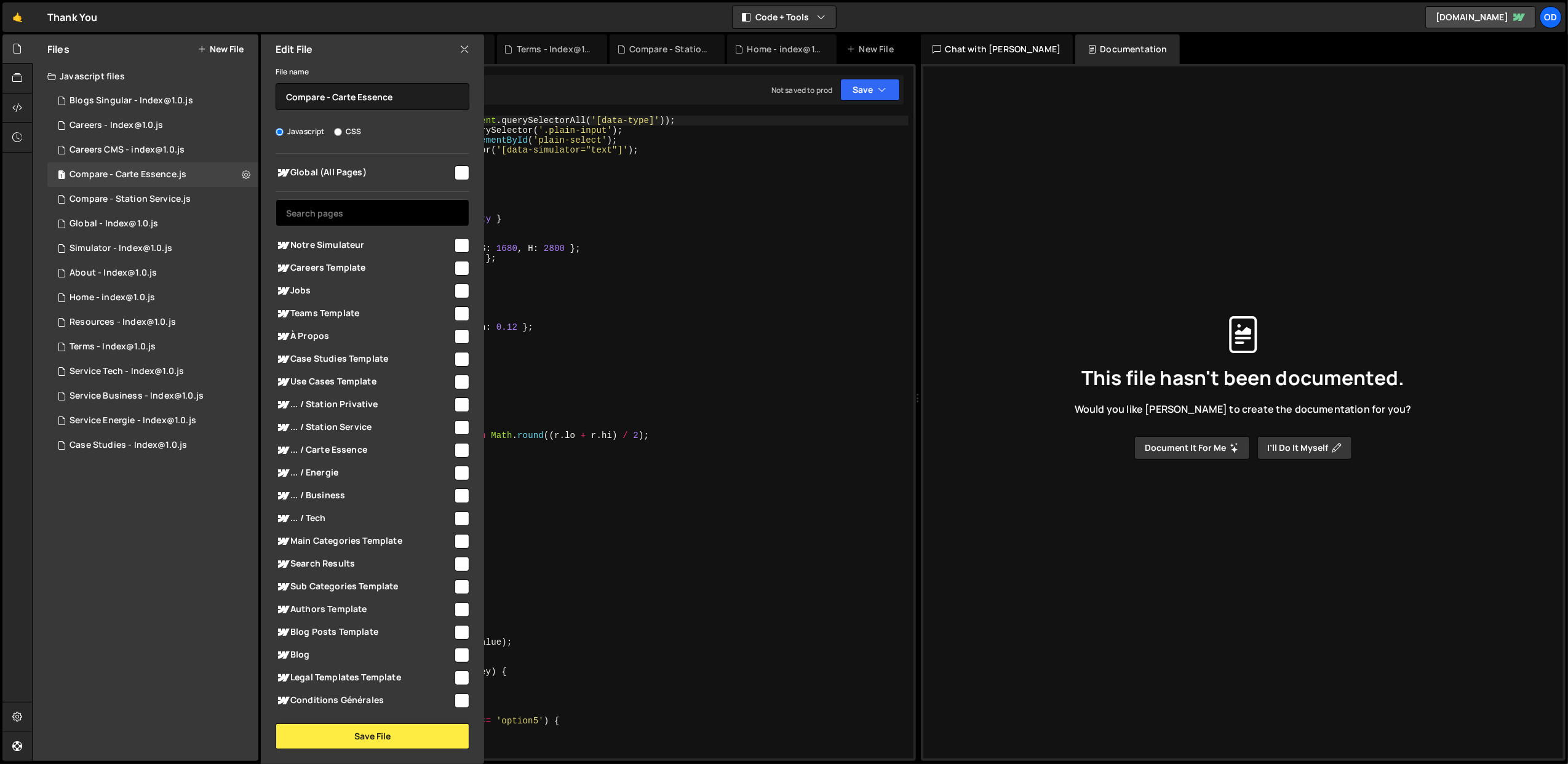
click at [399, 219] on input "text" at bounding box center [372, 213] width 193 height 27
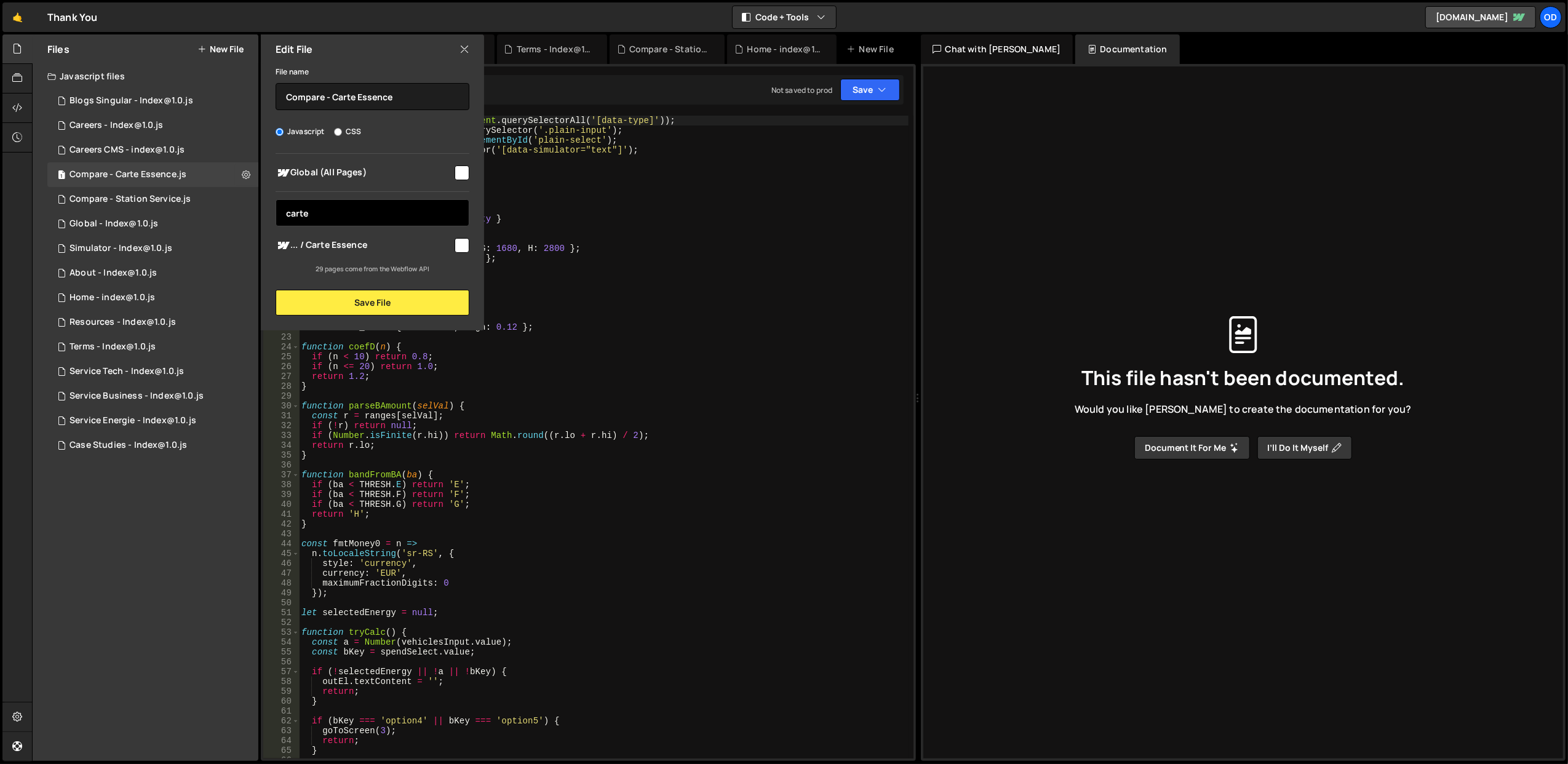
type input "carte"
click at [415, 238] on span "... / Carte Essence" at bounding box center [364, 245] width 177 height 14
checkbox input "true"
click at [421, 299] on button "Save File" at bounding box center [372, 303] width 193 height 26
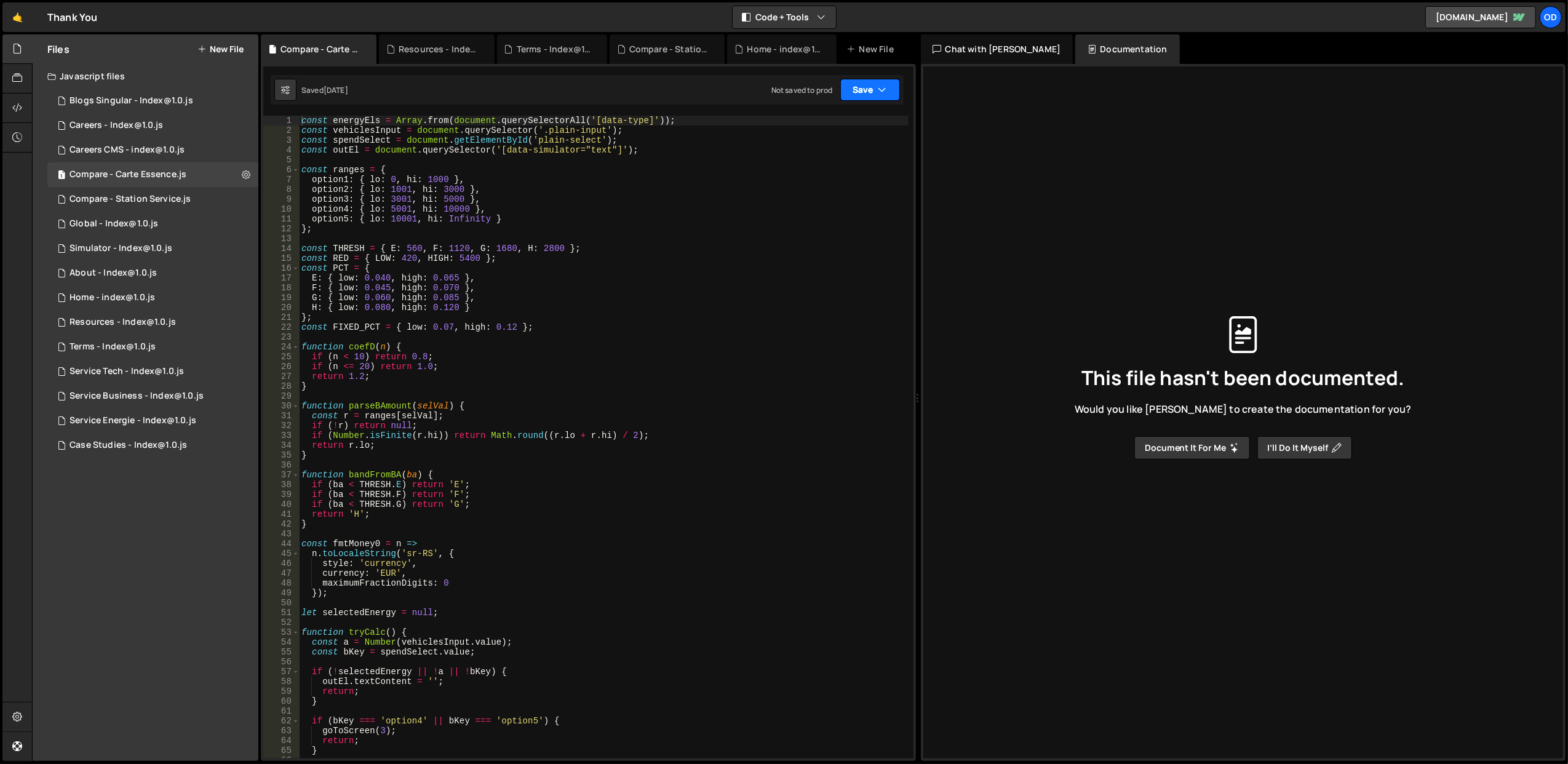
drag, startPoint x: 872, startPoint y: 94, endPoint x: 842, endPoint y: 116, distance: 37.2
click at [872, 94] on button "Save" at bounding box center [870, 89] width 59 height 22
click at [812, 120] on div "Save to Staging S" at bounding box center [829, 121] width 128 height 12
click at [195, 146] on div "1 Careers CMS - index@1.0.js 0" at bounding box center [152, 150] width 211 height 25
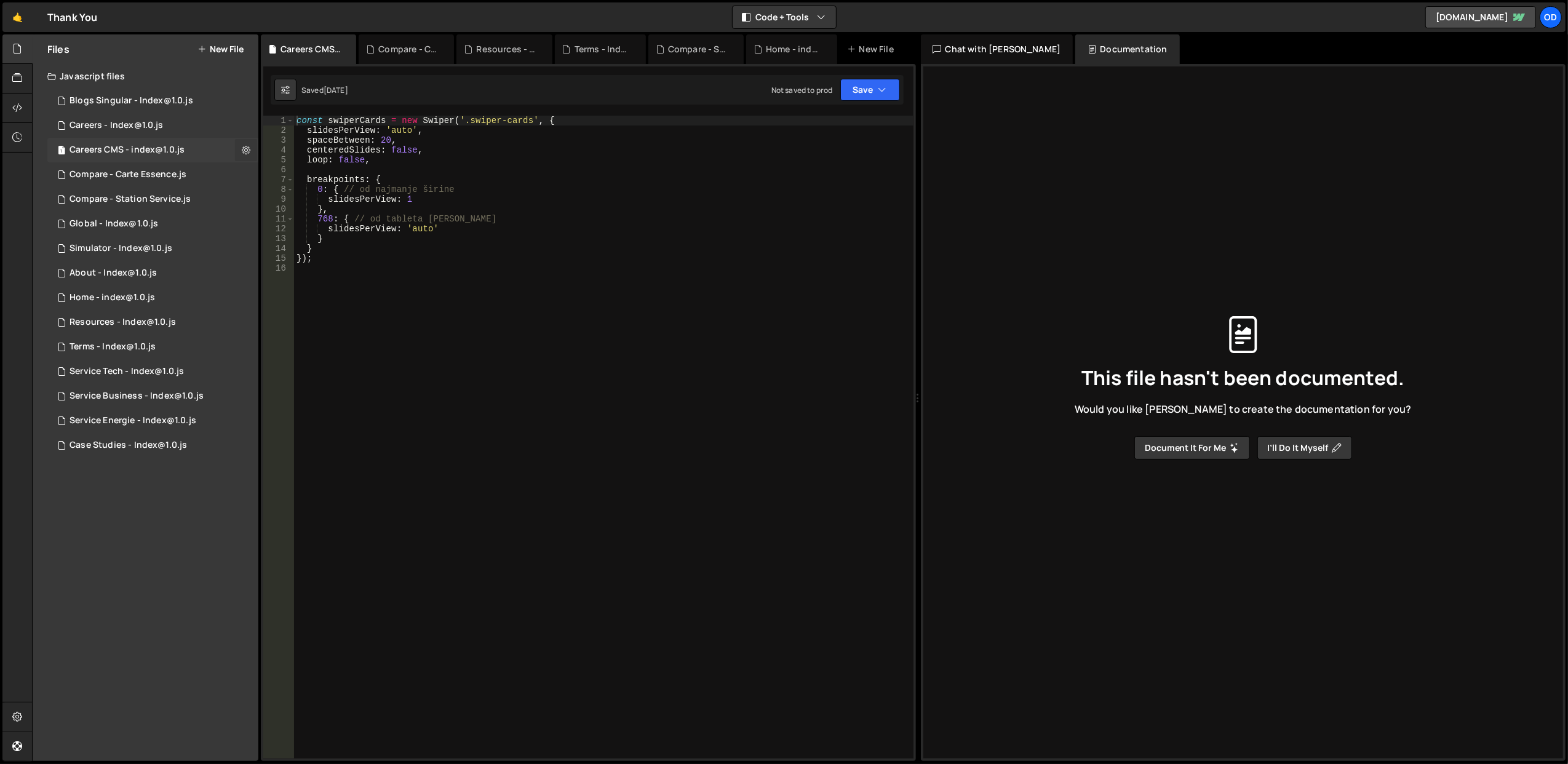
click at [244, 146] on icon at bounding box center [246, 149] width 9 height 11
type input "Careers CMS - index@1.0"
radio input "true"
checkbox input "true"
click at [328, 180] on button "Edit File Settings" at bounding box center [322, 176] width 121 height 25
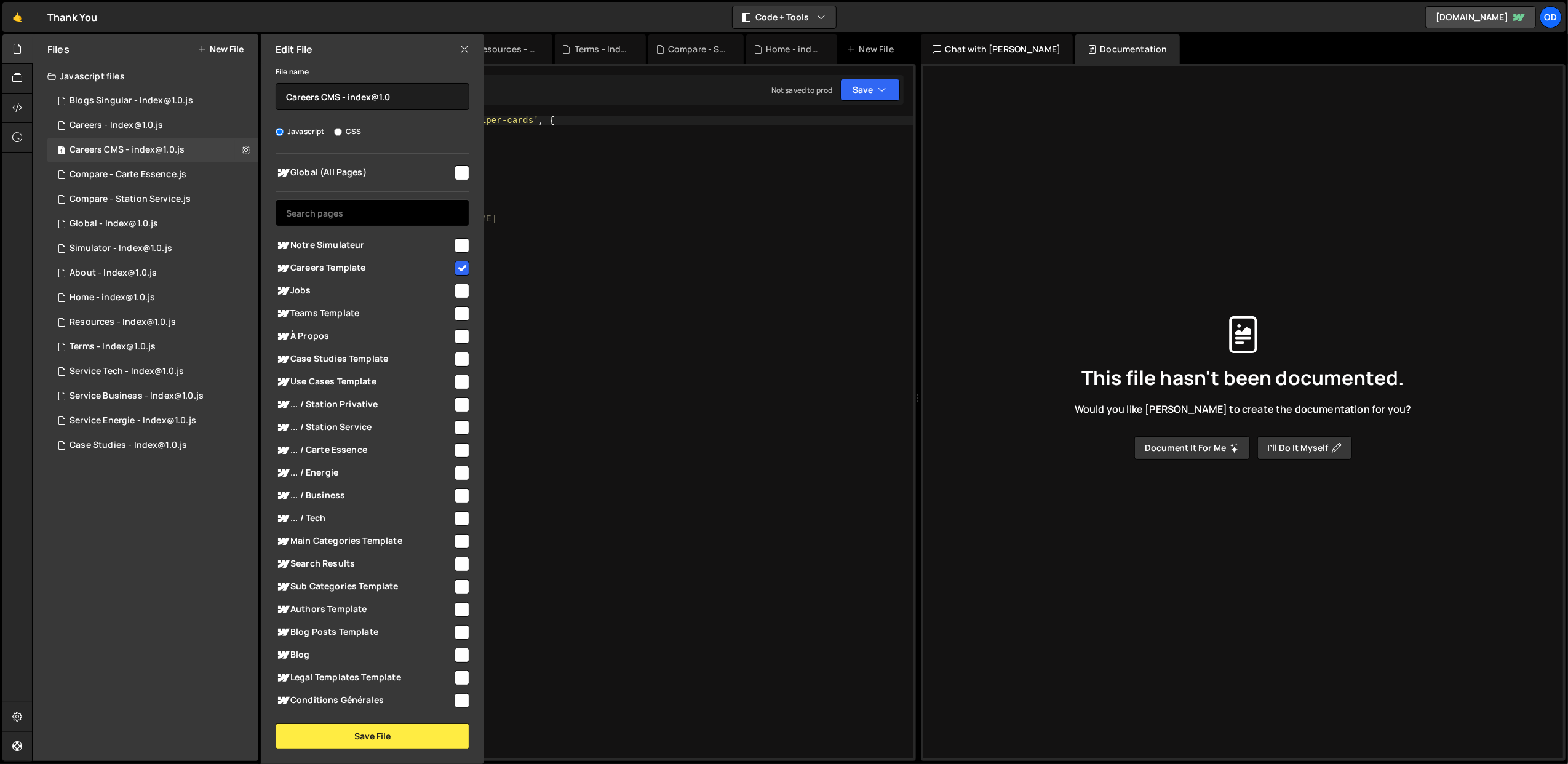
click at [361, 210] on input "text" at bounding box center [372, 213] width 193 height 27
click at [175, 119] on div "1 Careers - Index@1.0.js 0" at bounding box center [152, 125] width 211 height 25
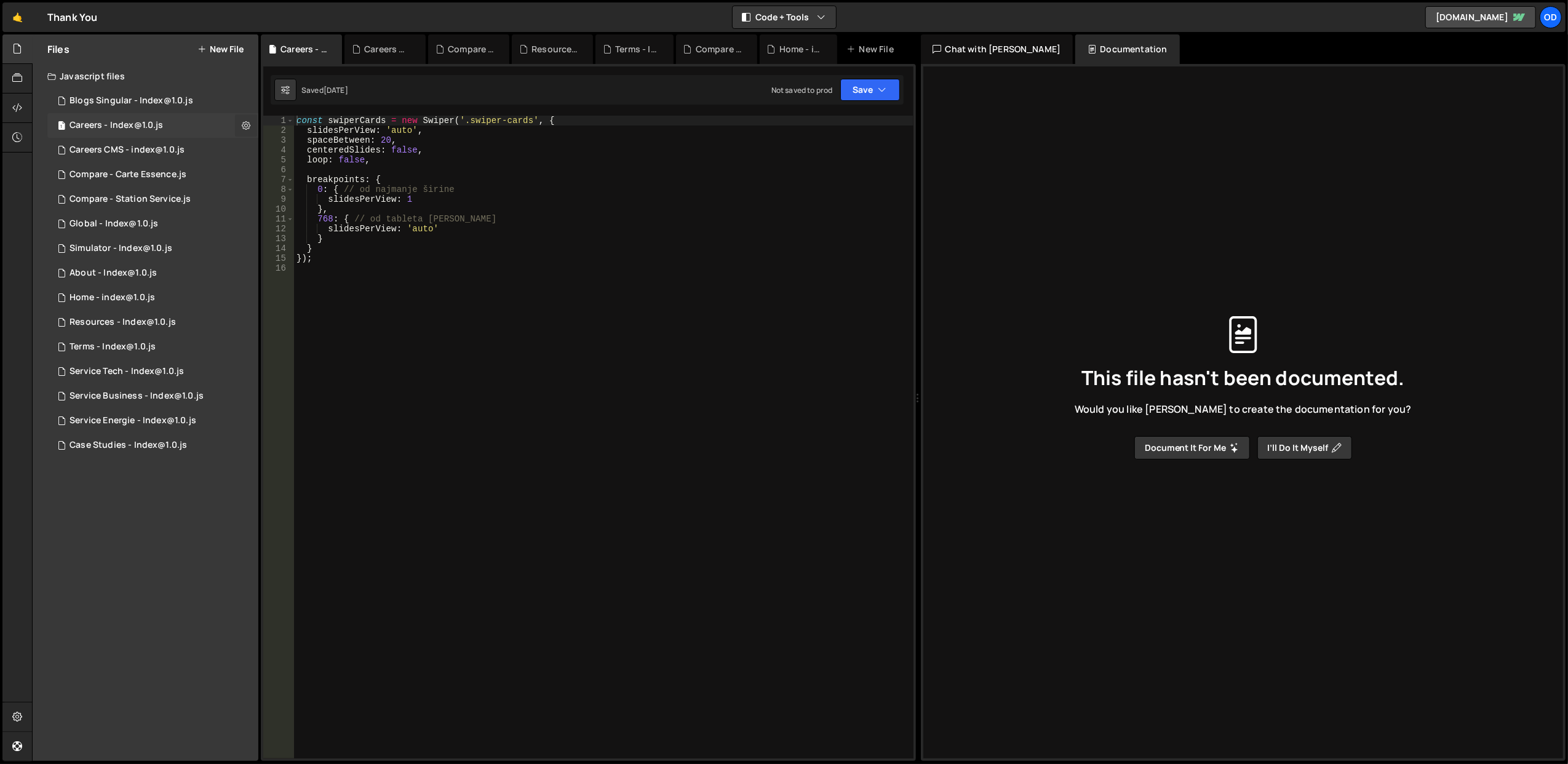
click at [235, 122] on button at bounding box center [246, 125] width 22 height 22
click at [239, 118] on button at bounding box center [246, 125] width 22 height 22
type textarea "slidesPerView: 1"
click at [526, 195] on div "const swiperCards = new Swiper ( '.swiper-cards' , { slidesPerView : 'auto' , s…" at bounding box center [603, 447] width 619 height 663
click at [176, 124] on div "1 Careers - Index@1.0.js 0" at bounding box center [152, 125] width 211 height 25
